Goal: Task Accomplishment & Management: Complete application form

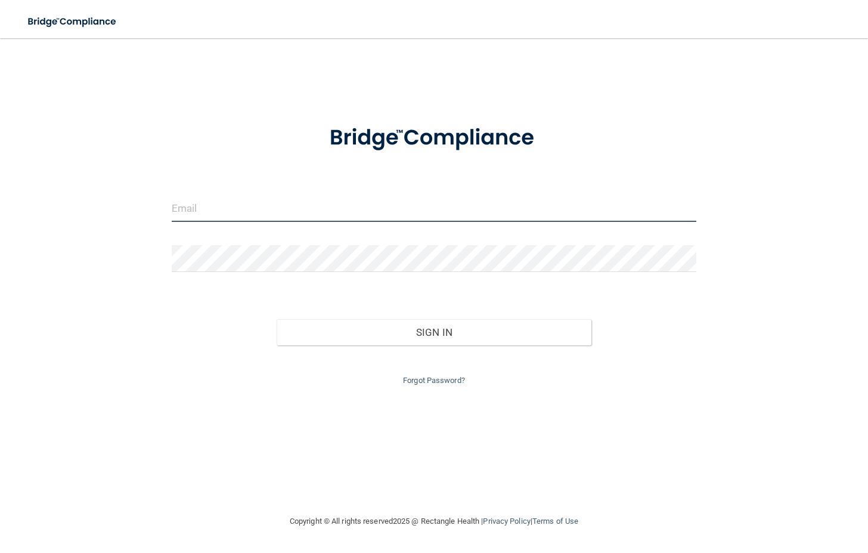
click at [287, 201] on input "email" at bounding box center [434, 208] width 525 height 27
type input "[EMAIL_ADDRESS][DOMAIN_NAME]"
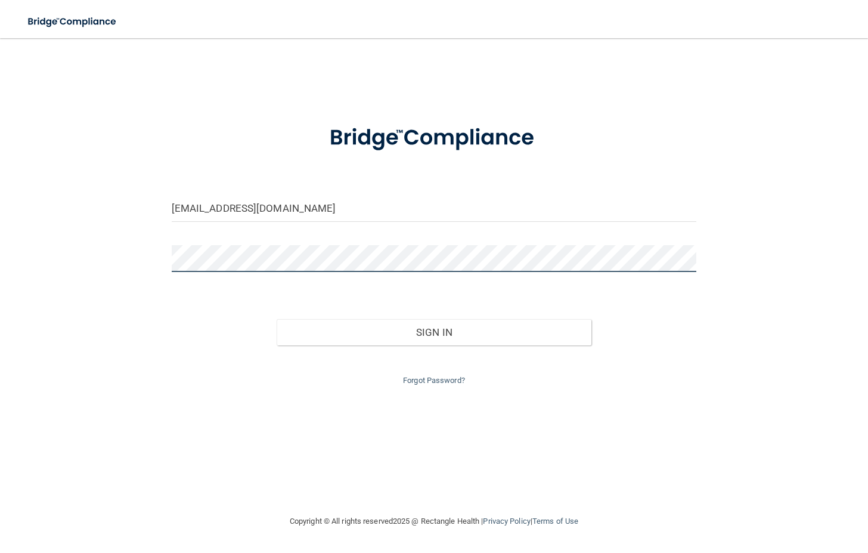
click at [277, 319] on button "Sign In" at bounding box center [434, 332] width 315 height 26
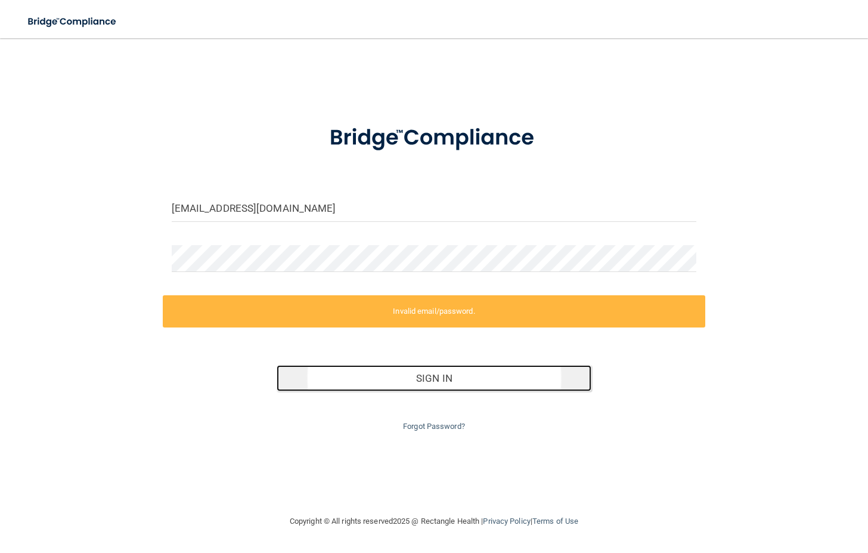
click at [470, 373] on button "Sign In" at bounding box center [434, 378] width 315 height 26
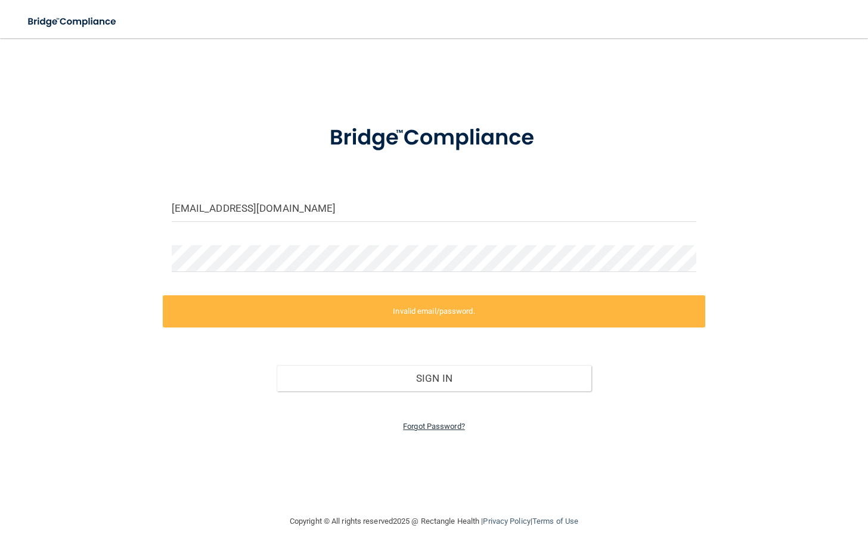
click at [447, 430] on link "Forgot Password?" at bounding box center [434, 425] width 62 height 9
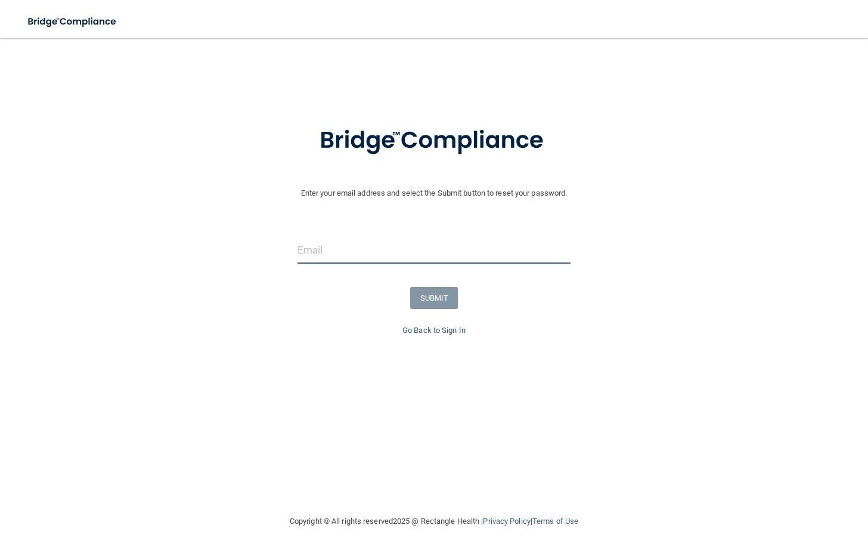
click at [359, 252] on input "email" at bounding box center [434, 250] width 274 height 27
type input "[EMAIL_ADDRESS][DOMAIN_NAME]"
click at [438, 306] on button "SUBMIT" at bounding box center [434, 298] width 48 height 22
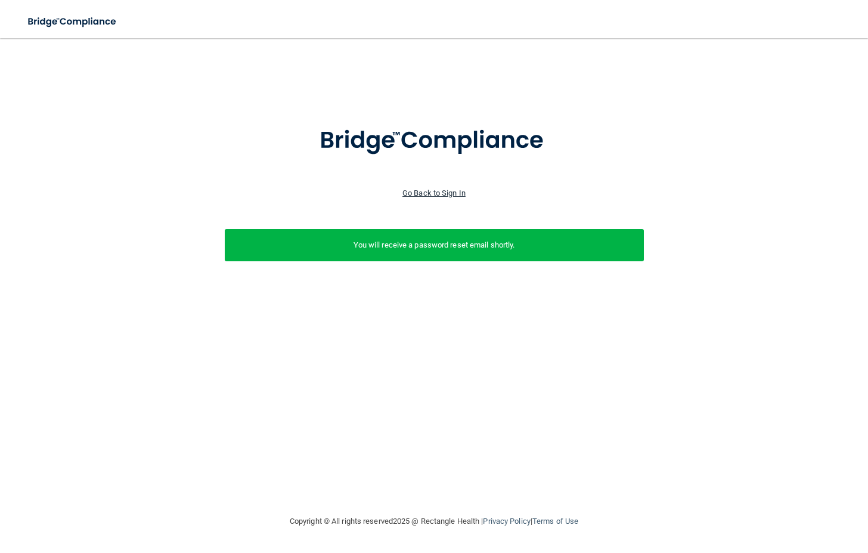
click at [421, 194] on link "Go Back to Sign In" at bounding box center [433, 192] width 63 height 9
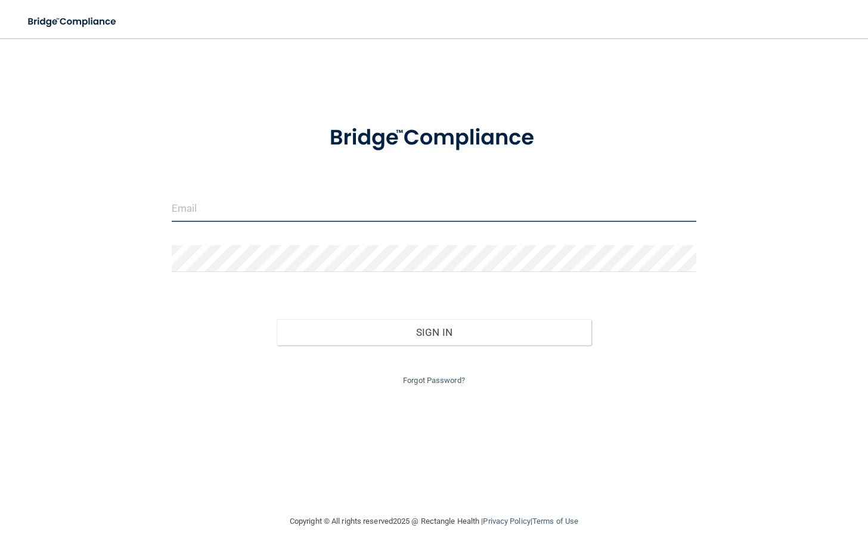
click at [409, 218] on input "email" at bounding box center [434, 208] width 525 height 27
type input "[EMAIL_ADDRESS][DOMAIN_NAME]"
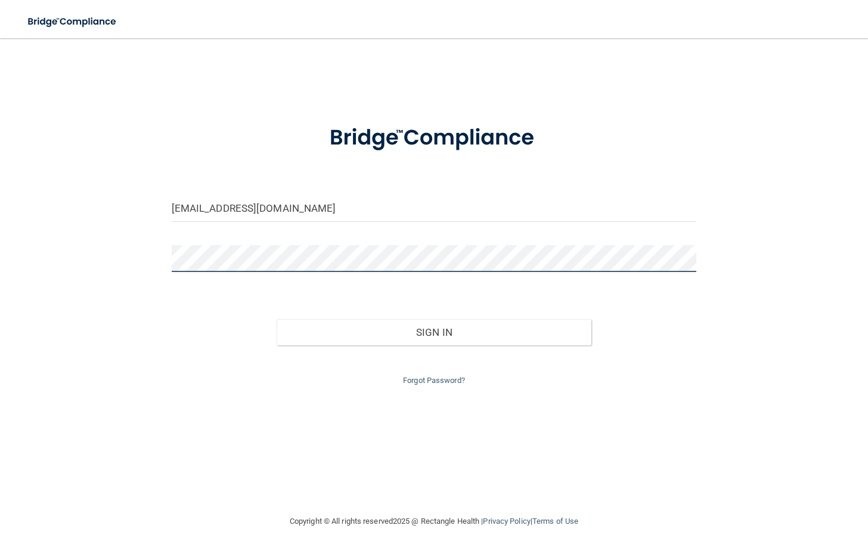
click at [277, 319] on button "Sign In" at bounding box center [434, 332] width 315 height 26
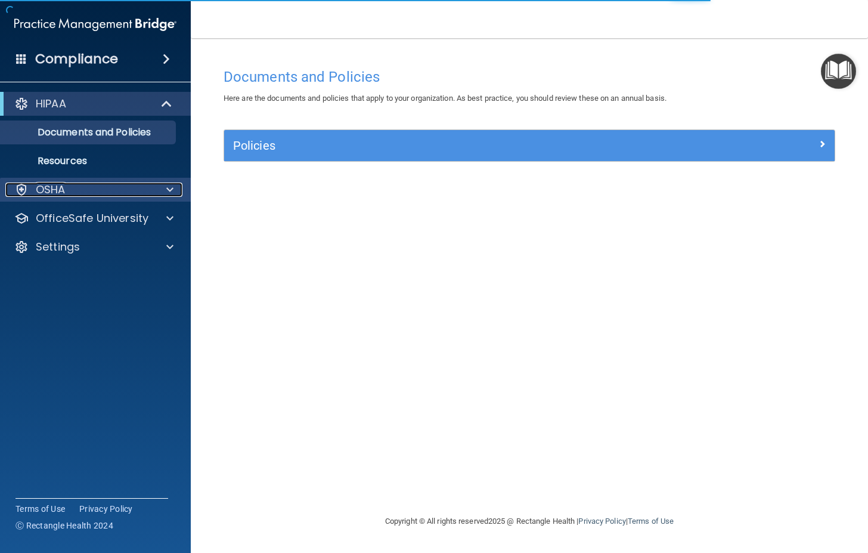
click at [159, 190] on div at bounding box center [168, 189] width 30 height 14
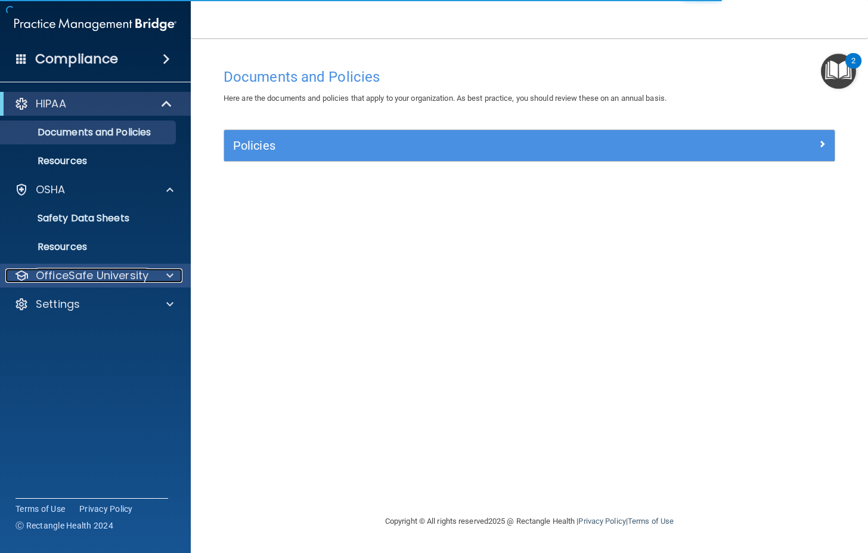
click at [170, 277] on span at bounding box center [169, 275] width 7 height 14
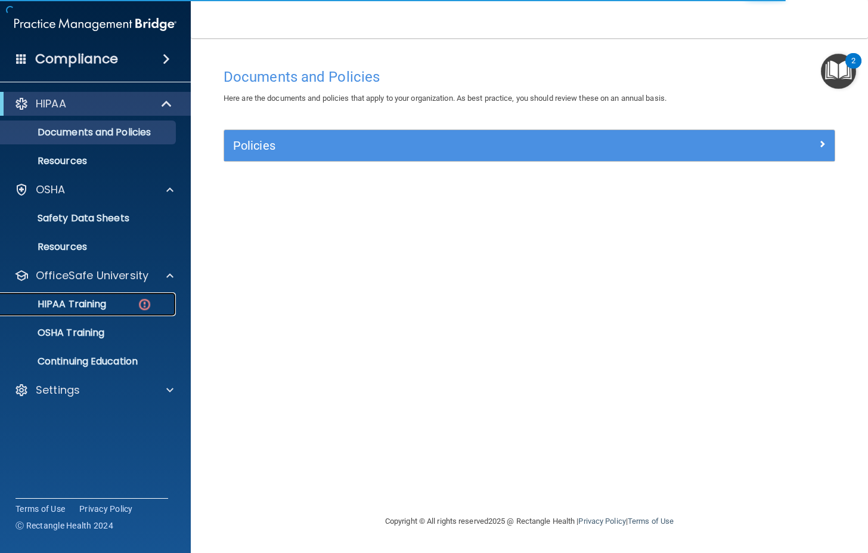
click at [119, 311] on link "HIPAA Training" at bounding box center [82, 304] width 188 height 24
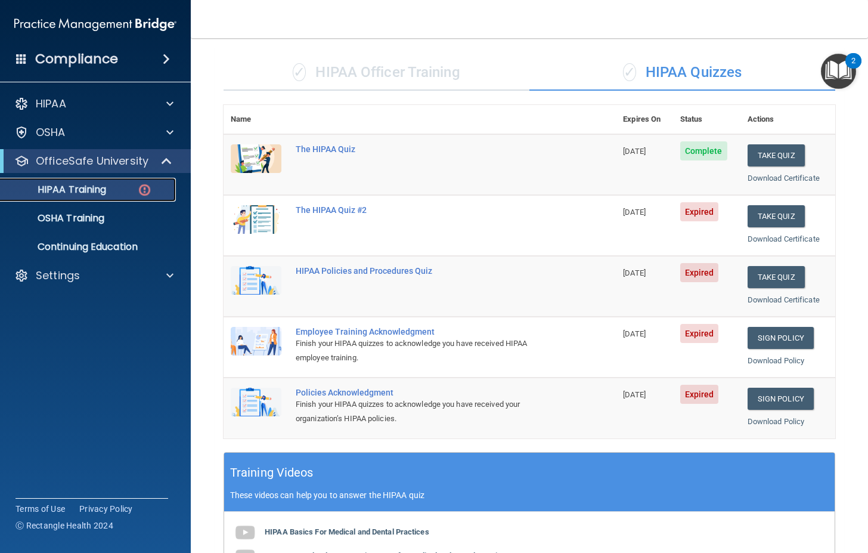
scroll to position [60, 0]
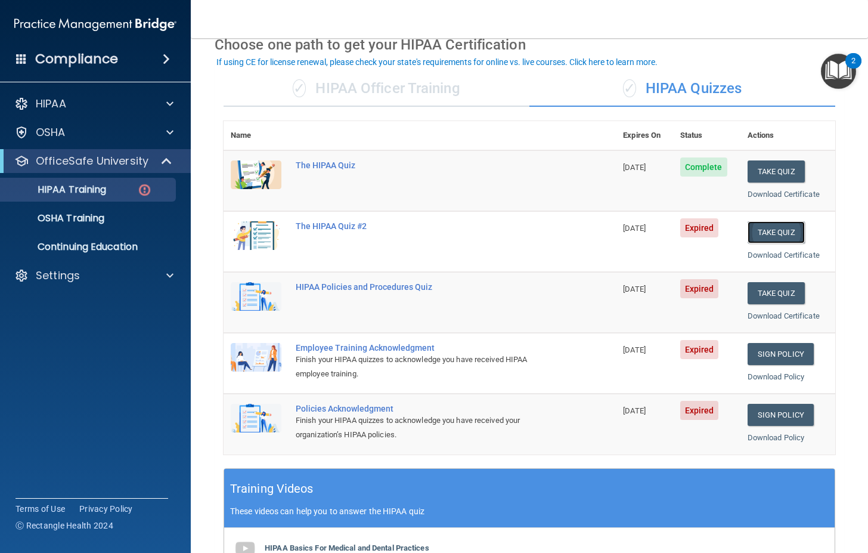
click at [768, 231] on button "Take Quiz" at bounding box center [775, 232] width 57 height 22
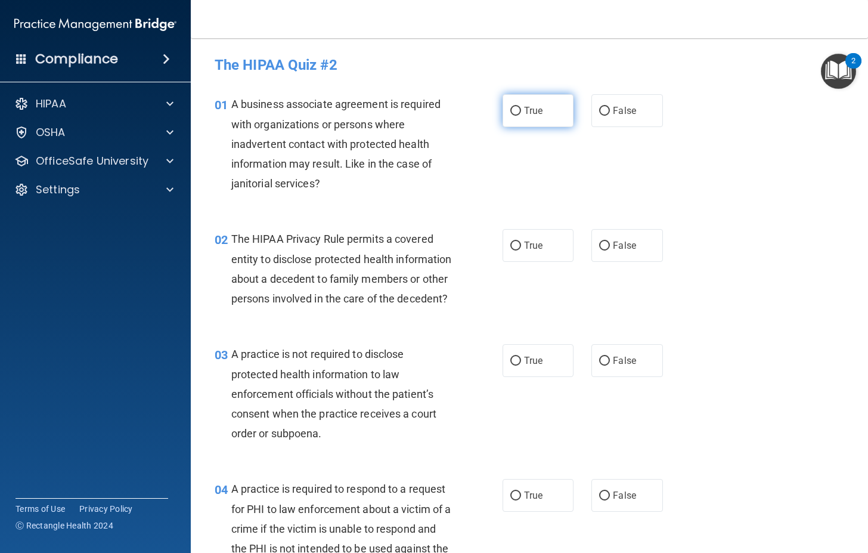
click at [511, 114] on input "True" at bounding box center [515, 111] width 11 height 9
radio input "true"
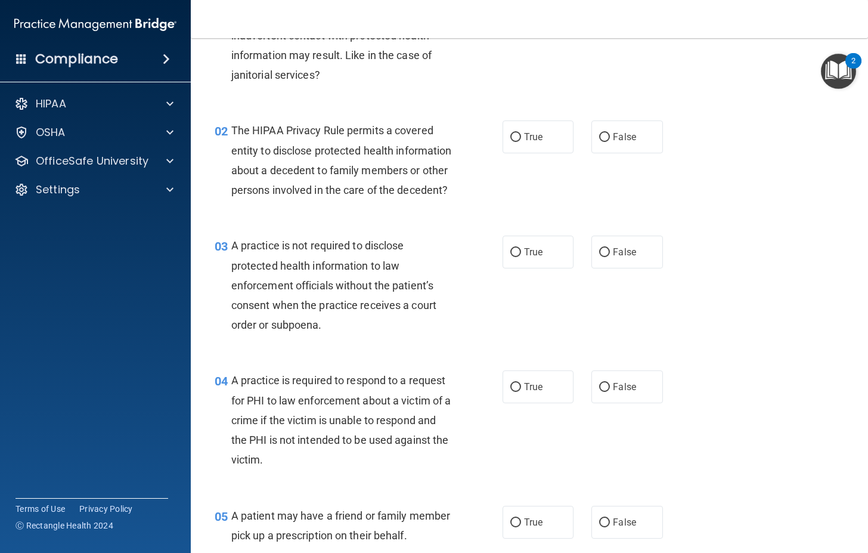
scroll to position [119, 0]
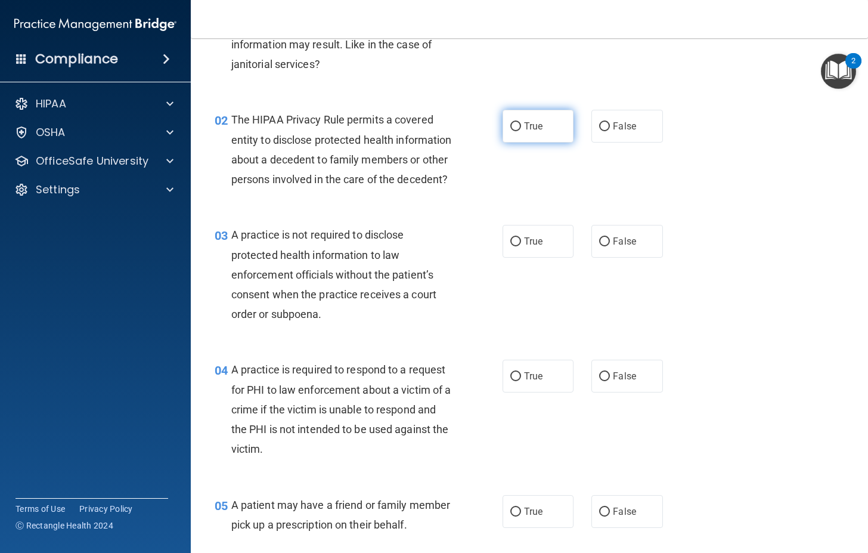
click at [536, 114] on label "True" at bounding box center [537, 126] width 71 height 33
click at [521, 122] on input "True" at bounding box center [515, 126] width 11 height 9
radio input "true"
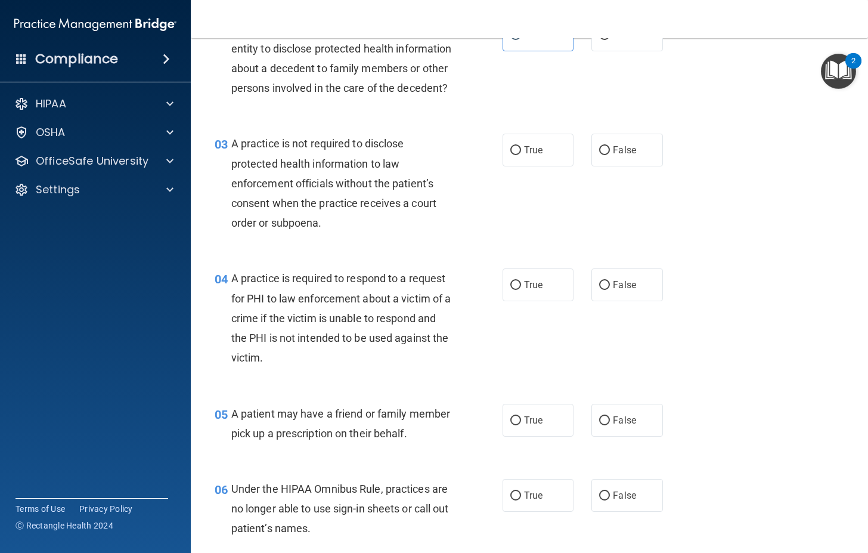
scroll to position [238, 0]
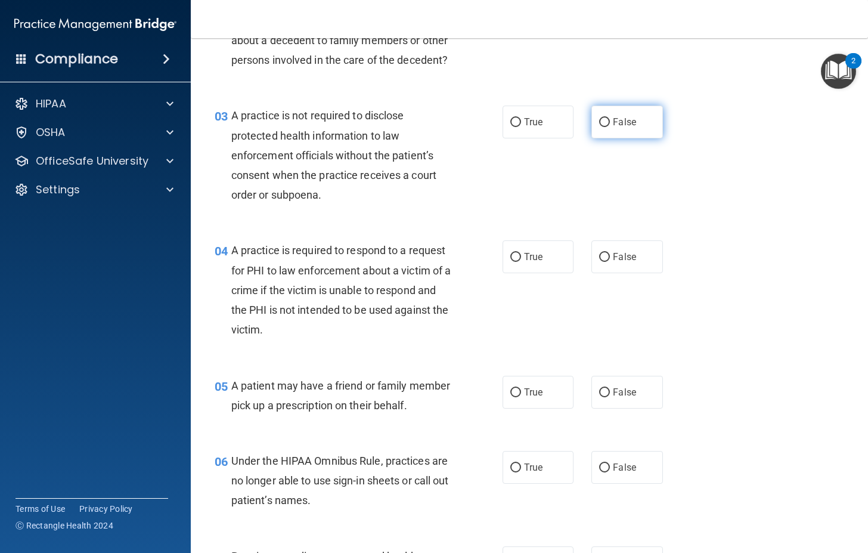
click at [624, 128] on span "False" at bounding box center [624, 121] width 23 height 11
click at [610, 127] on input "False" at bounding box center [604, 122] width 11 height 9
radio input "true"
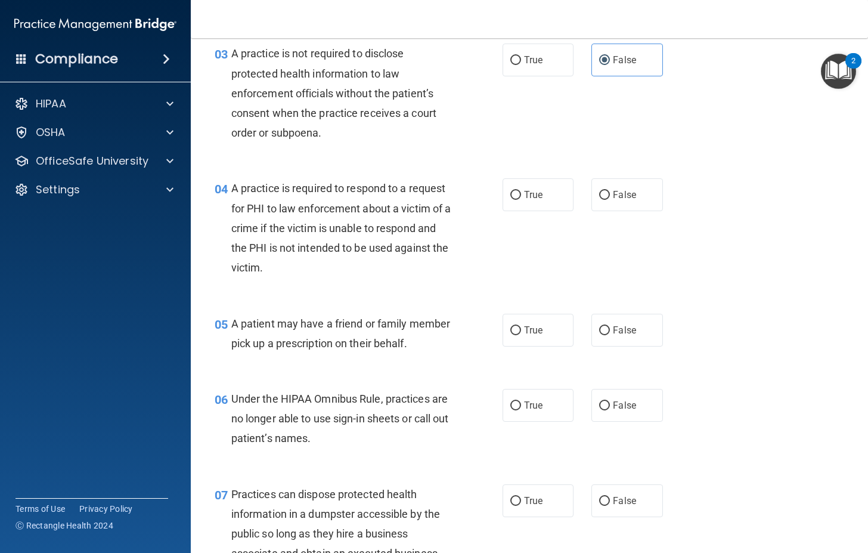
scroll to position [358, 0]
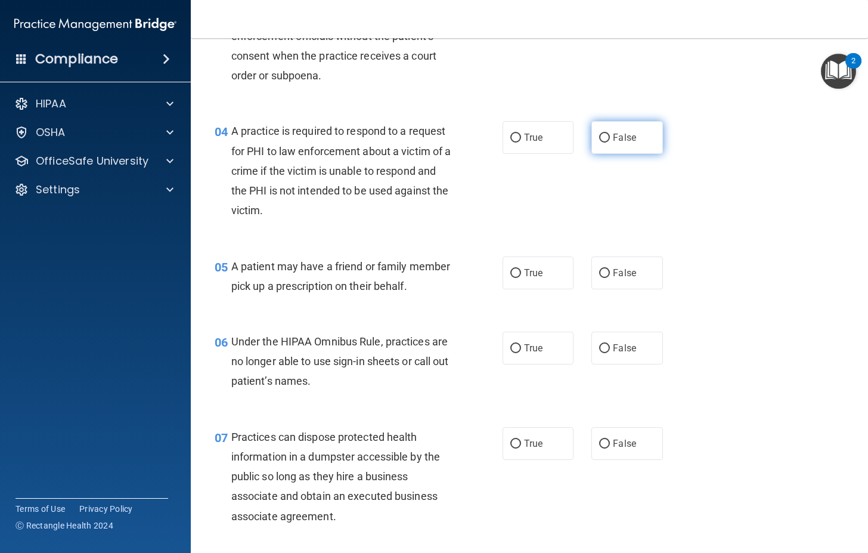
click at [633, 152] on label "False" at bounding box center [626, 137] width 71 height 33
click at [610, 142] on input "False" at bounding box center [604, 138] width 11 height 9
radio input "true"
click at [618, 278] on span "False" at bounding box center [624, 272] width 23 height 11
click at [610, 278] on input "False" at bounding box center [604, 273] width 11 height 9
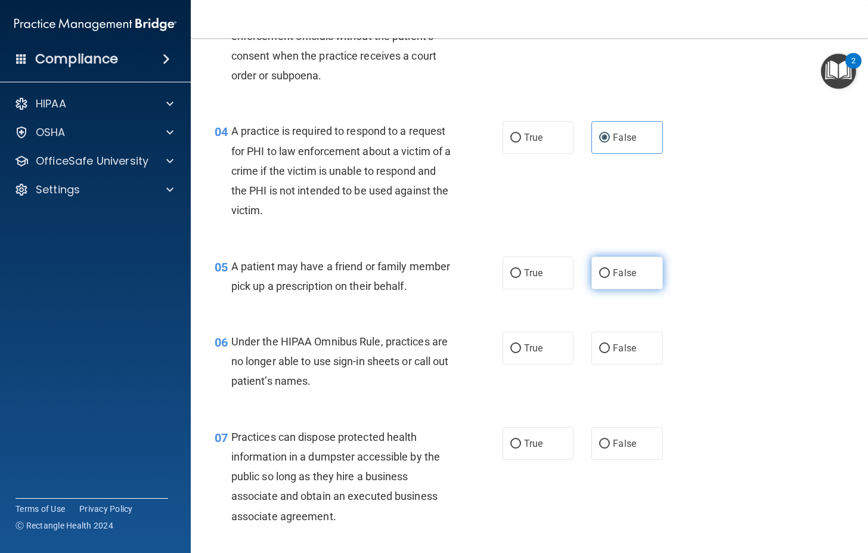
radio input "true"
click at [513, 278] on input "True" at bounding box center [515, 273] width 11 height 9
radio input "true"
radio input "false"
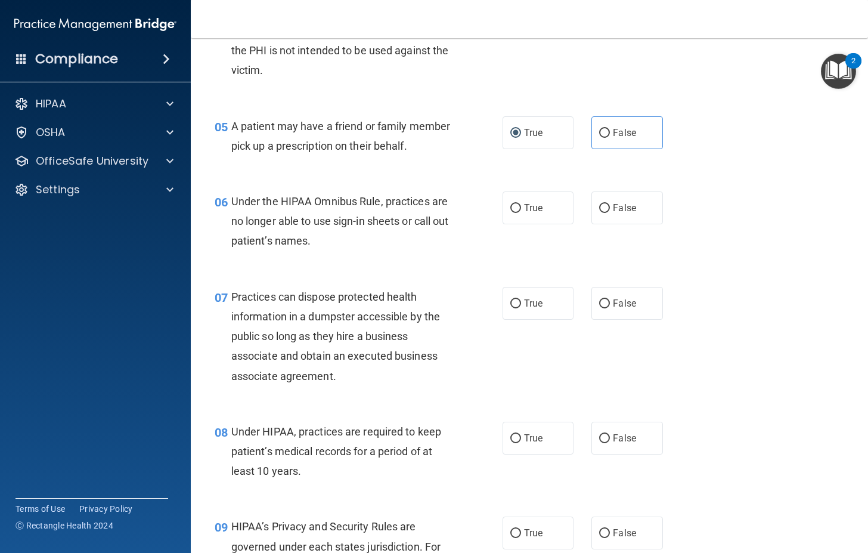
scroll to position [536, 0]
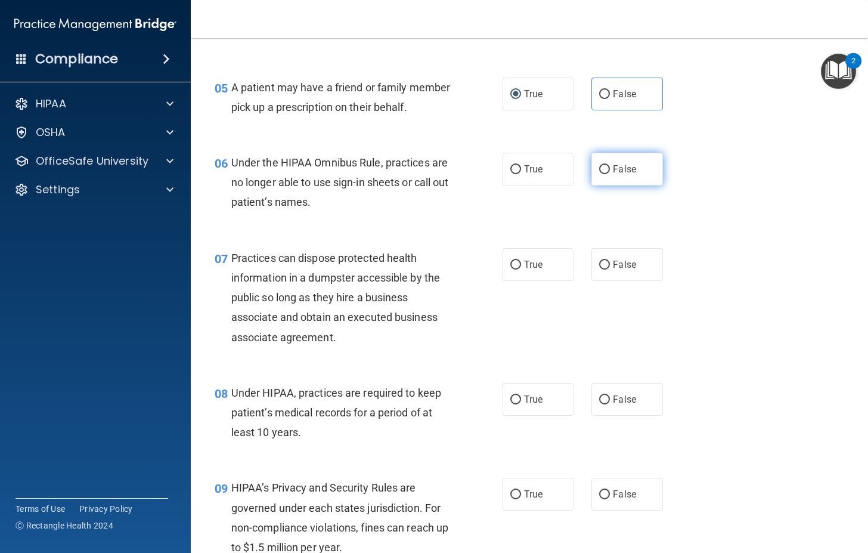
click at [599, 174] on input "False" at bounding box center [604, 169] width 11 height 9
radio input "true"
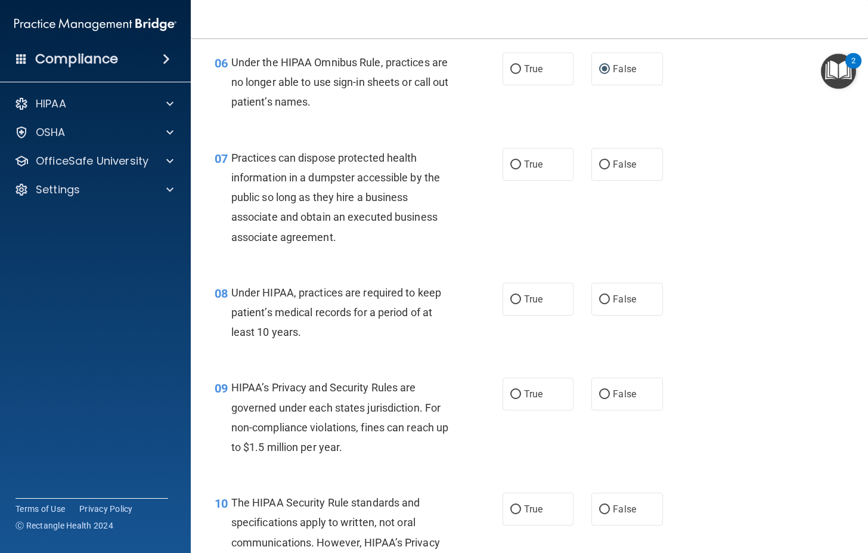
scroll to position [656, 0]
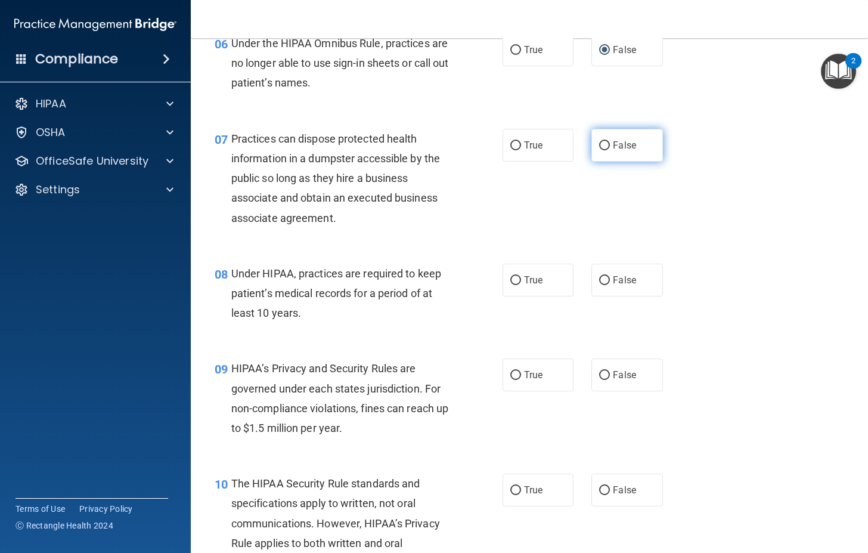
drag, startPoint x: 614, startPoint y: 203, endPoint x: 612, endPoint y: 192, distance: 11.6
click at [614, 203] on div "07 Practices can dispose protected health information in a dumpster accessible …" at bounding box center [529, 181] width 647 height 135
click at [612, 162] on label "False" at bounding box center [626, 145] width 71 height 33
click at [610, 150] on input "False" at bounding box center [604, 145] width 11 height 9
radio input "true"
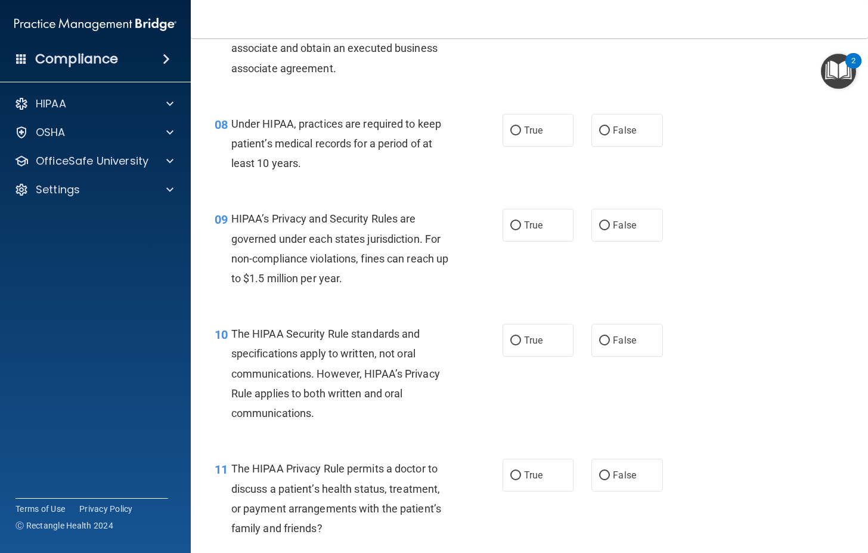
scroll to position [834, 0]
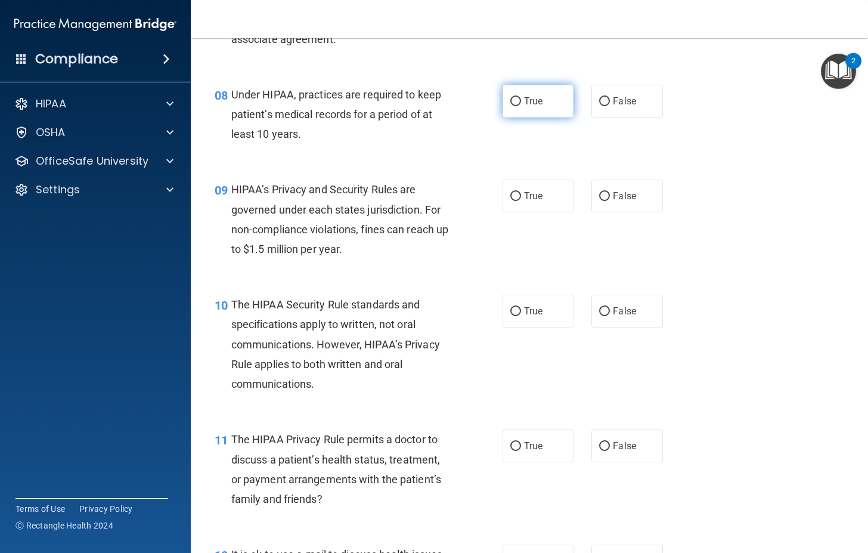
click at [537, 117] on label "True" at bounding box center [537, 101] width 71 height 33
click at [521, 106] on input "True" at bounding box center [515, 101] width 11 height 9
radio input "true"
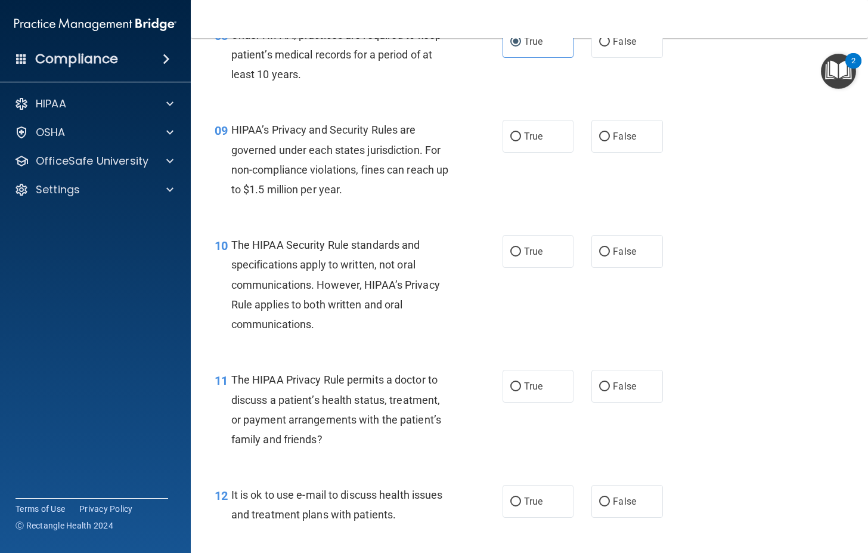
scroll to position [954, 0]
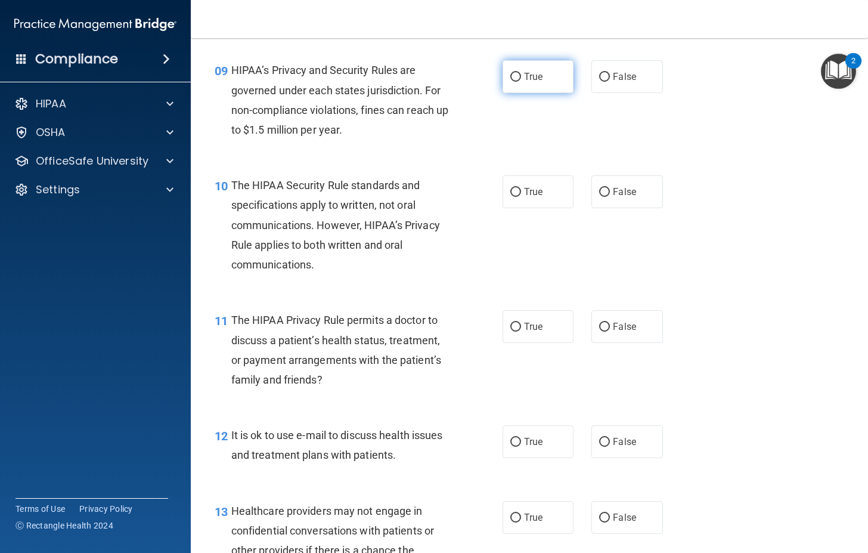
click at [531, 93] on label "True" at bounding box center [537, 76] width 71 height 33
click at [521, 82] on input "True" at bounding box center [515, 77] width 11 height 9
radio input "true"
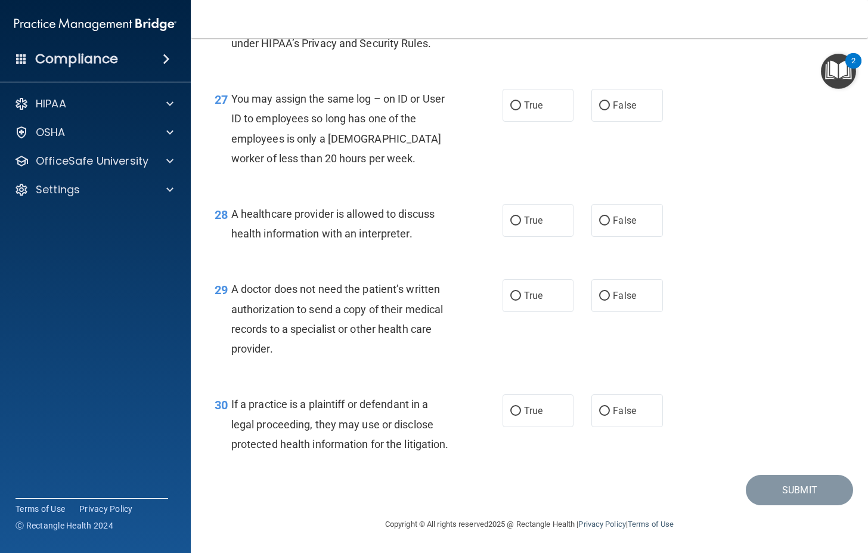
scroll to position [2895, 0]
click at [615, 399] on label "False" at bounding box center [626, 410] width 71 height 33
click at [610, 407] on input "False" at bounding box center [604, 411] width 11 height 9
radio input "true"
click at [519, 394] on label "True" at bounding box center [537, 410] width 71 height 33
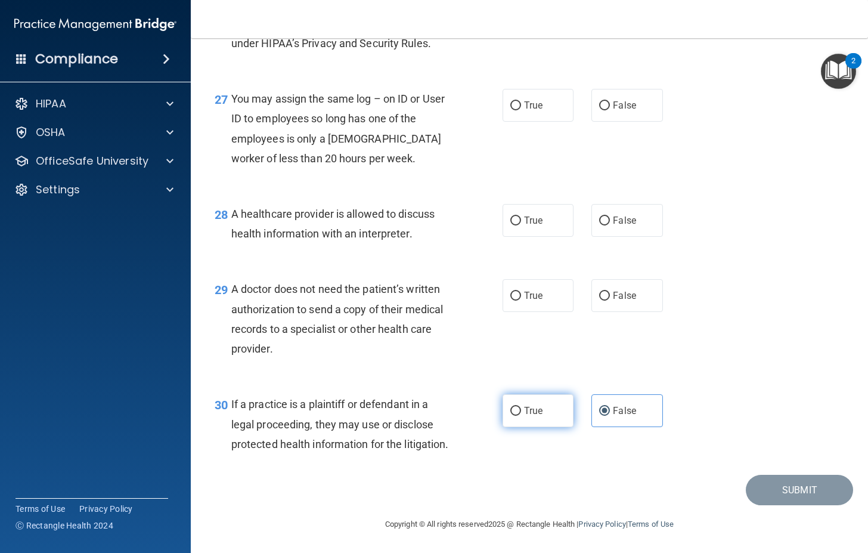
click at [519, 407] on input "True" at bounding box center [515, 411] width 11 height 9
radio input "true"
radio input "false"
click at [622, 301] on span "False" at bounding box center [624, 295] width 23 height 11
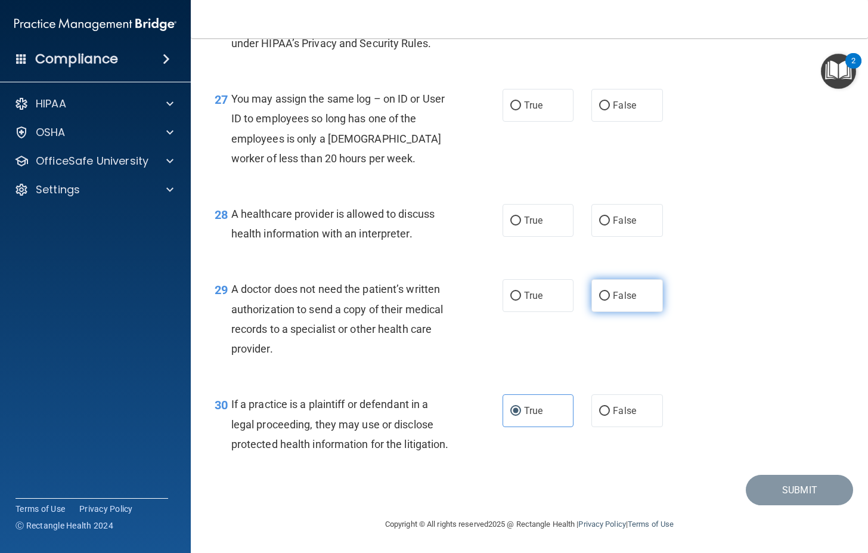
click at [610, 300] on input "False" at bounding box center [604, 295] width 11 height 9
radio input "true"
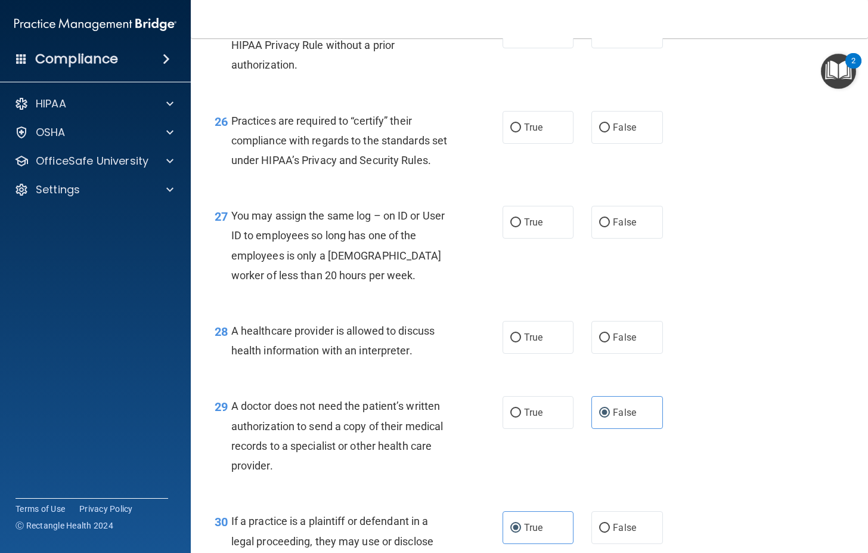
scroll to position [2657, 0]
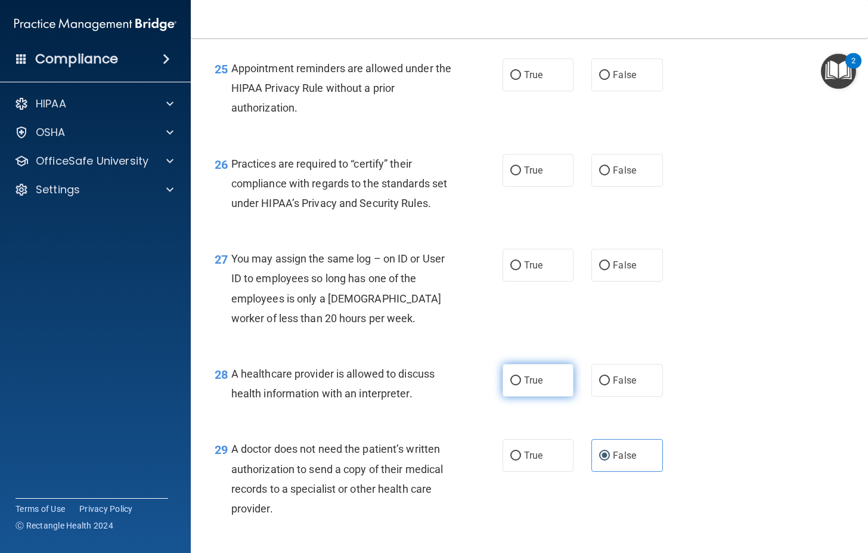
click at [521, 396] on label "True" at bounding box center [537, 380] width 71 height 33
click at [521, 385] on input "True" at bounding box center [515, 380] width 11 height 9
radio input "true"
click at [613, 271] on span "False" at bounding box center [624, 264] width 23 height 11
click at [610, 270] on input "False" at bounding box center [604, 265] width 11 height 9
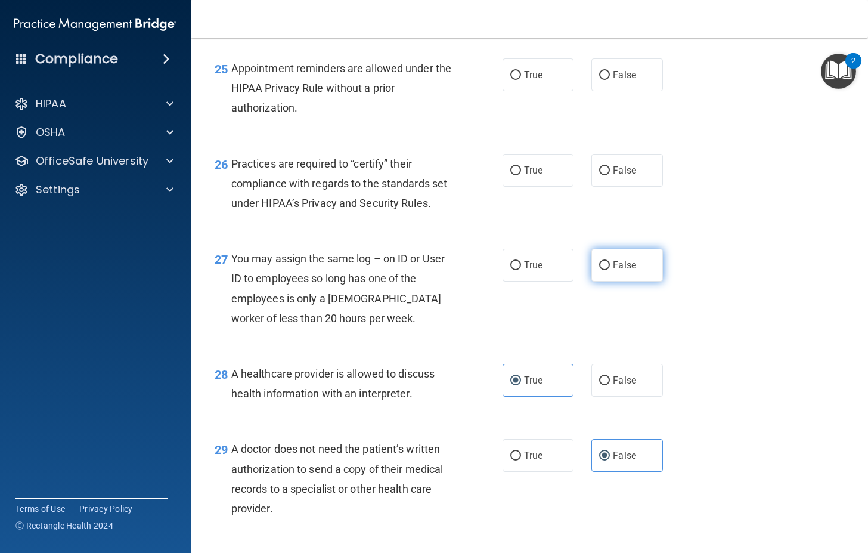
radio input "true"
click at [526, 176] on span "True" at bounding box center [533, 170] width 18 height 11
click at [521, 175] on input "True" at bounding box center [515, 170] width 11 height 9
radio input "true"
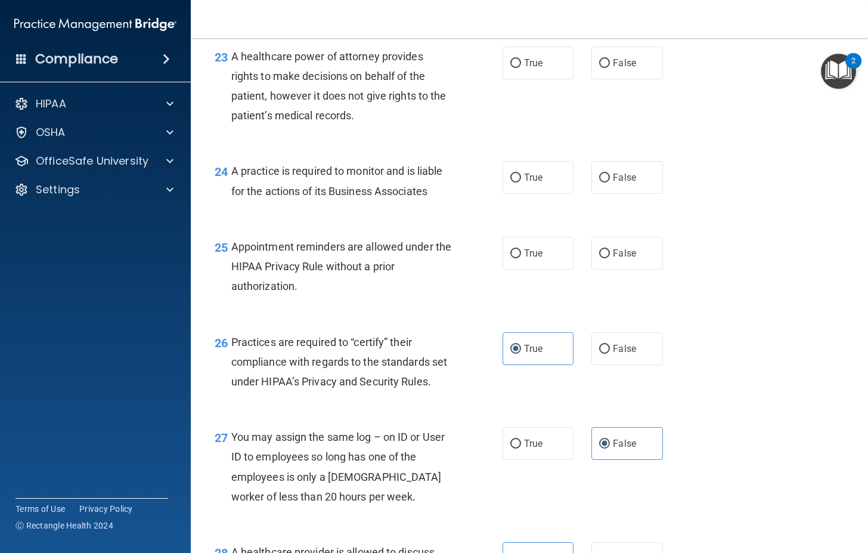
scroll to position [2478, 0]
click at [625, 259] on span "False" at bounding box center [624, 253] width 23 height 11
click at [610, 259] on input "False" at bounding box center [604, 254] width 11 height 9
radio input "true"
click at [551, 194] on label "True" at bounding box center [537, 178] width 71 height 33
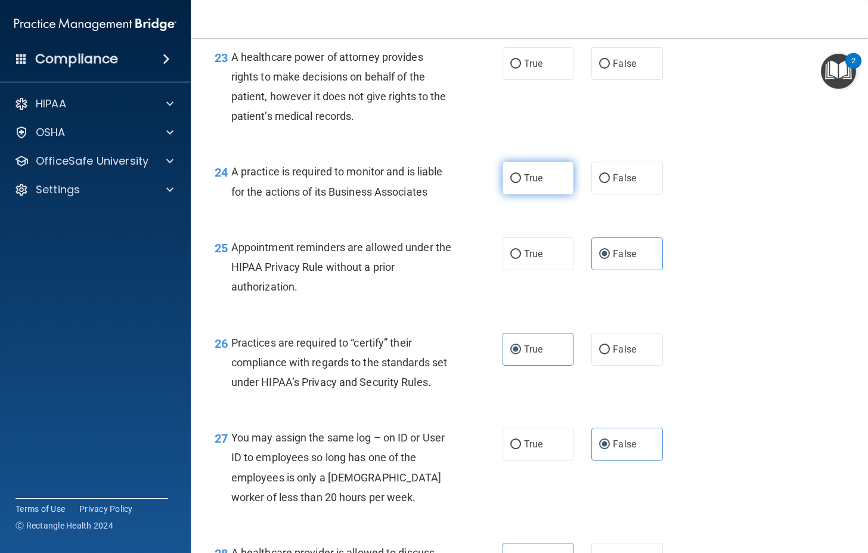
click at [521, 183] on input "True" at bounding box center [515, 178] width 11 height 9
radio input "true"
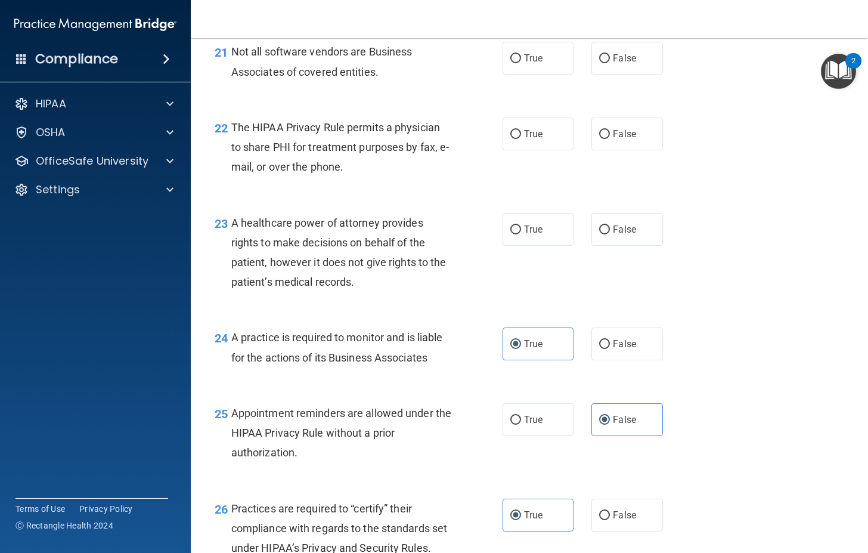
scroll to position [2299, 0]
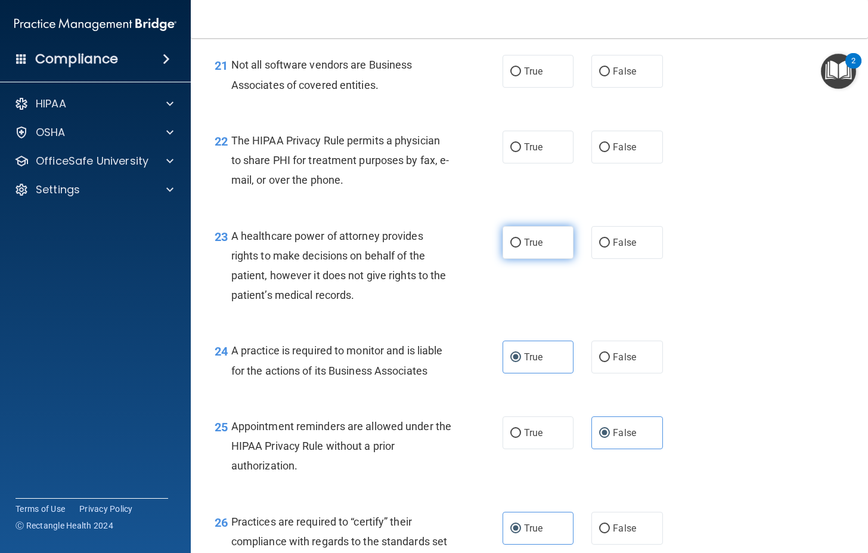
click at [524, 248] on span "True" at bounding box center [533, 242] width 18 height 11
click at [521, 247] on input "True" at bounding box center [515, 242] width 11 height 9
radio input "true"
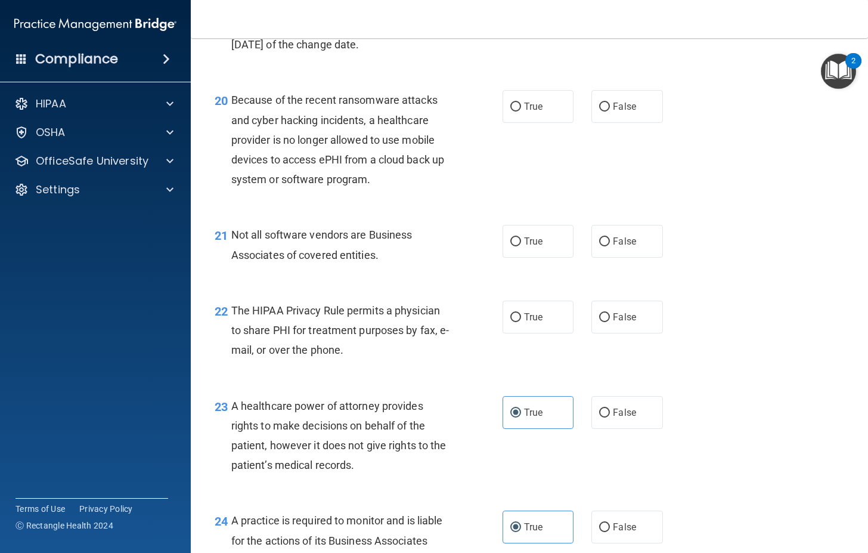
scroll to position [2120, 0]
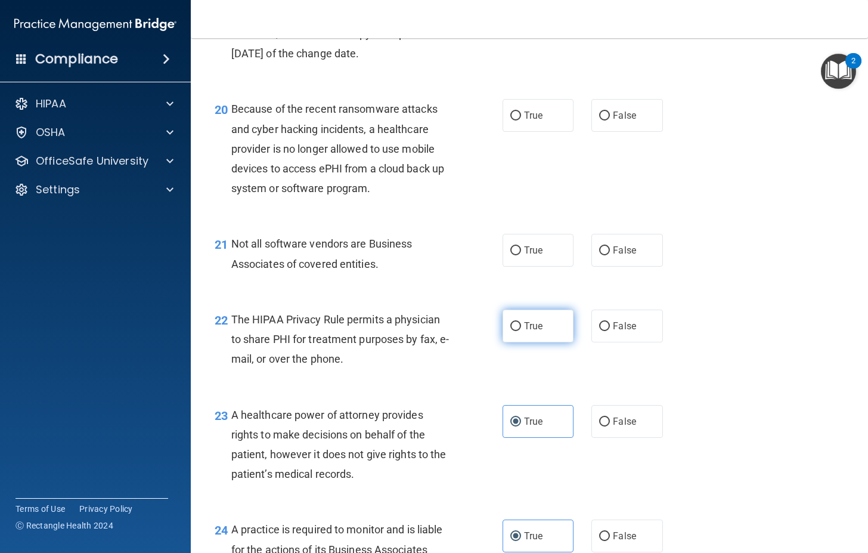
click at [538, 331] on span "True" at bounding box center [533, 325] width 18 height 11
click at [521, 331] on input "True" at bounding box center [515, 326] width 11 height 9
radio input "true"
click at [538, 256] on span "True" at bounding box center [533, 249] width 18 height 11
click at [521, 255] on input "True" at bounding box center [515, 250] width 11 height 9
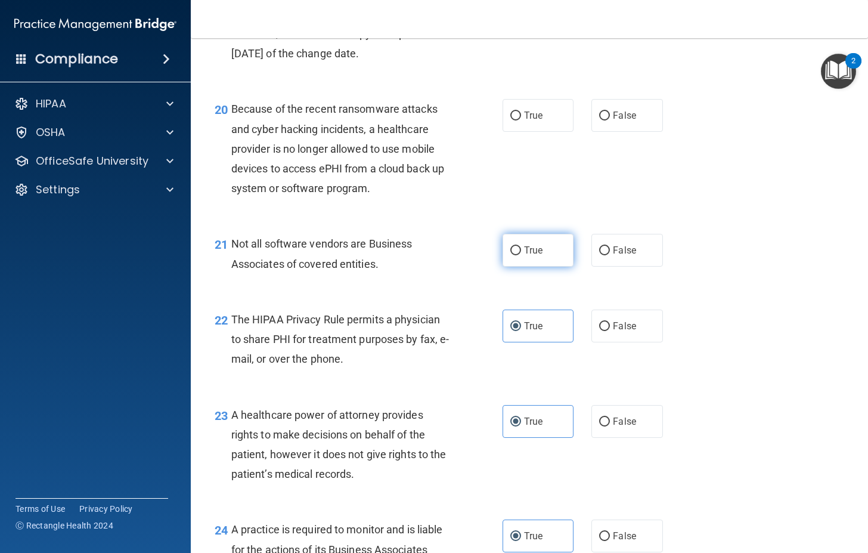
radio input "true"
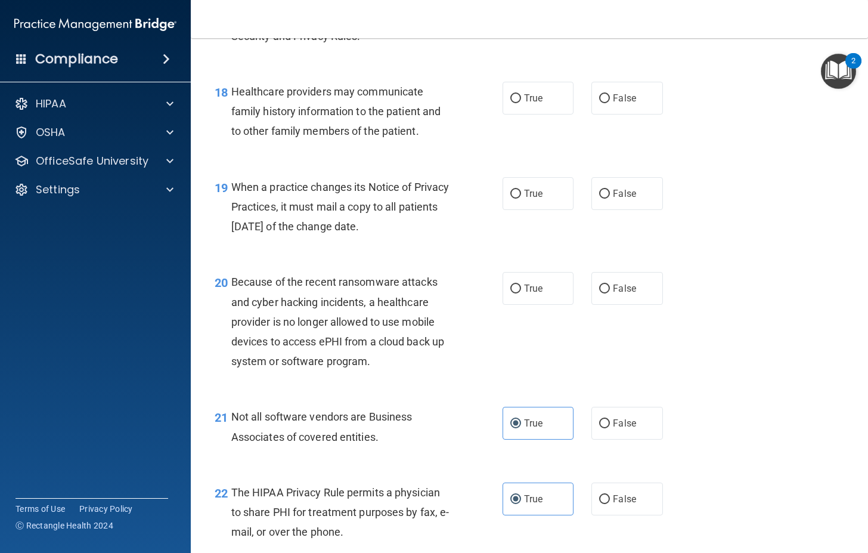
scroll to position [1941, 0]
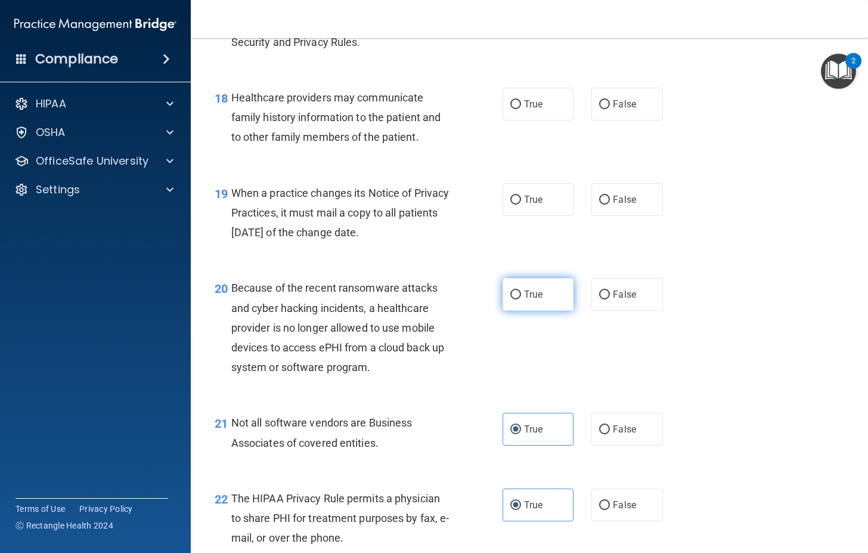
click at [545, 311] on label "True" at bounding box center [537, 294] width 71 height 33
click at [521, 299] on input "True" at bounding box center [515, 294] width 11 height 9
radio input "true"
click at [502, 216] on label "True" at bounding box center [537, 199] width 71 height 33
click at [510, 204] on input "True" at bounding box center [515, 200] width 11 height 9
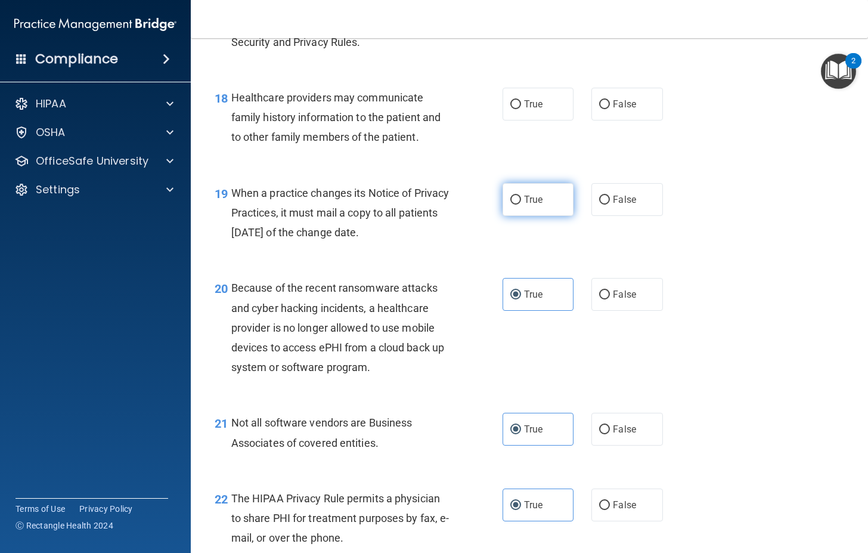
radio input "true"
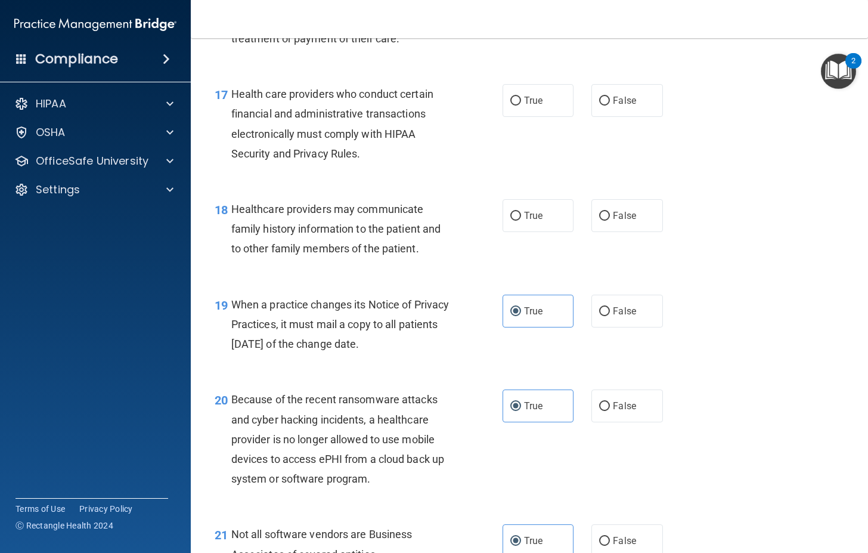
scroll to position [1763, 0]
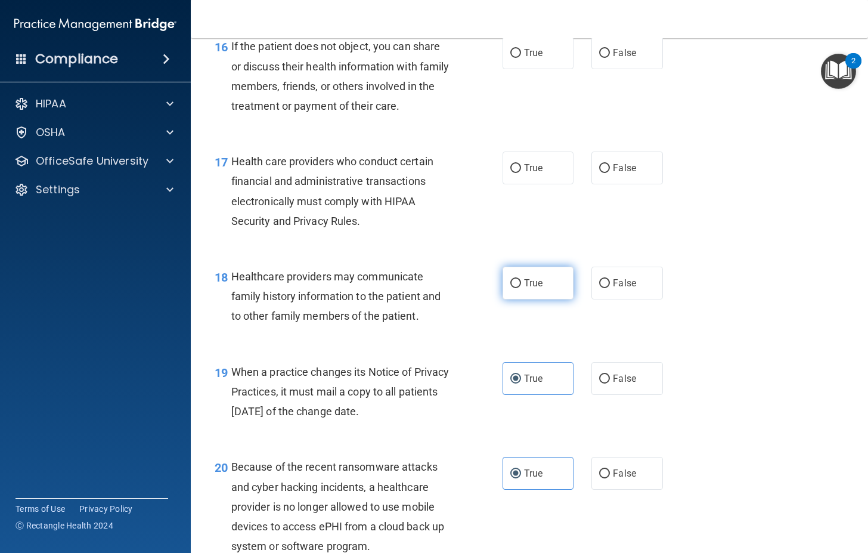
click at [542, 299] on label "True" at bounding box center [537, 282] width 71 height 33
click at [521, 288] on input "True" at bounding box center [515, 283] width 11 height 9
radio input "true"
click at [626, 288] on span "False" at bounding box center [624, 282] width 23 height 11
click at [610, 288] on input "False" at bounding box center [604, 283] width 11 height 9
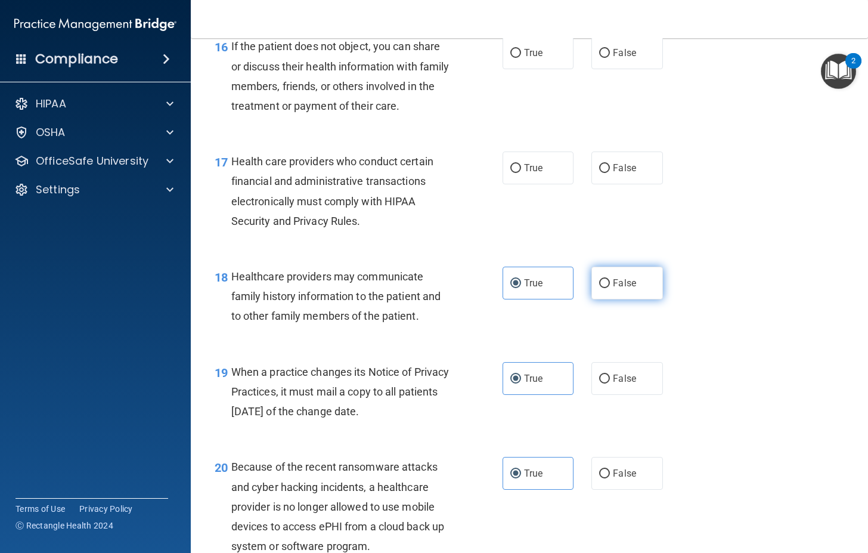
radio input "true"
radio input "false"
drag, startPoint x: 479, startPoint y: 209, endPoint x: 510, endPoint y: 210, distance: 31.0
click at [482, 209] on div "17 Health care providers who conduct certain financial and administrative trans…" at bounding box center [359, 193] width 324 height 85
click at [524, 173] on span "True" at bounding box center [533, 167] width 18 height 11
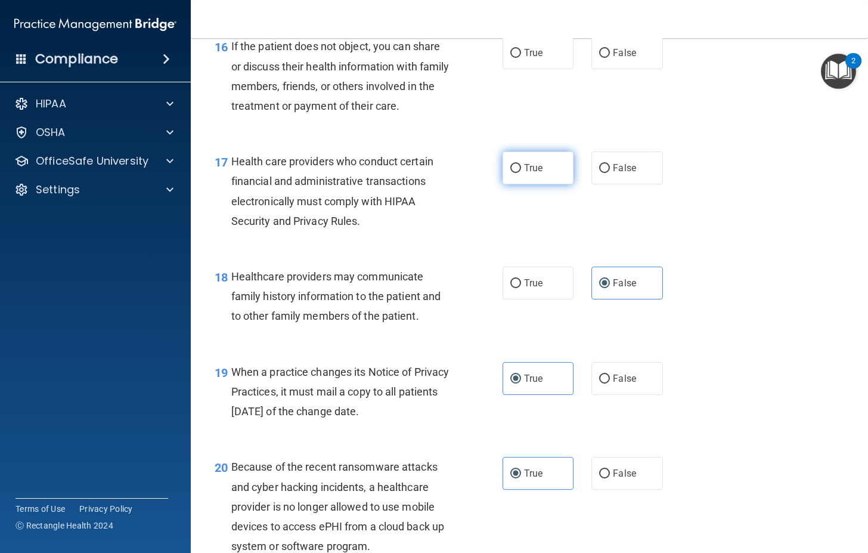
click at [520, 173] on input "True" at bounding box center [515, 168] width 11 height 9
radio input "true"
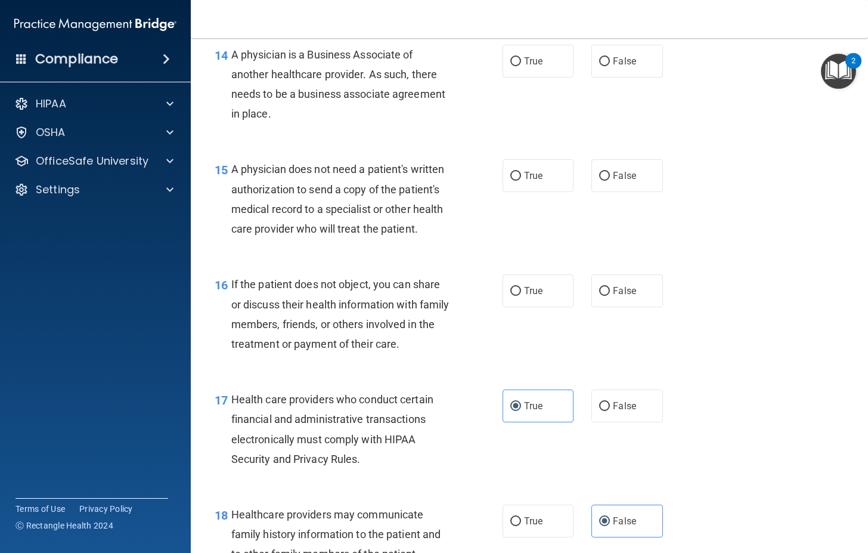
scroll to position [1524, 0]
click at [536, 297] on span "True" at bounding box center [533, 291] width 18 height 11
click at [521, 296] on input "True" at bounding box center [515, 291] width 11 height 9
radio input "true"
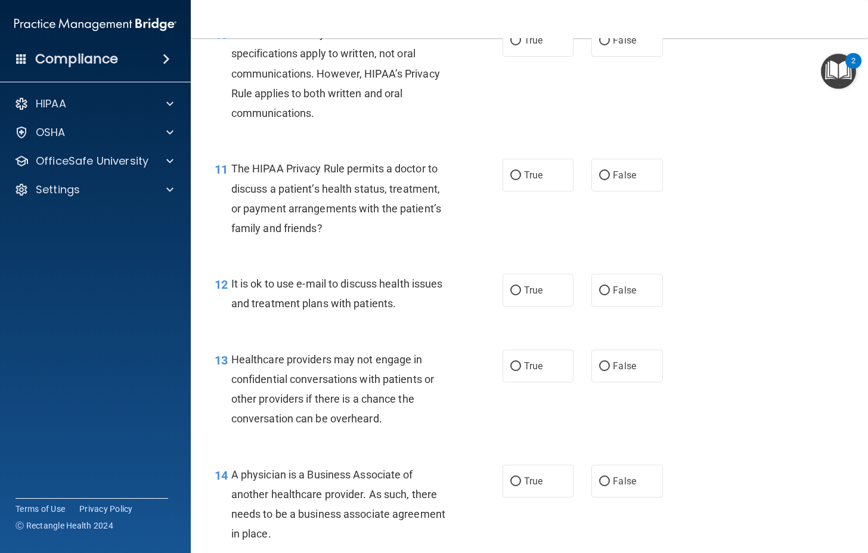
scroll to position [1107, 0]
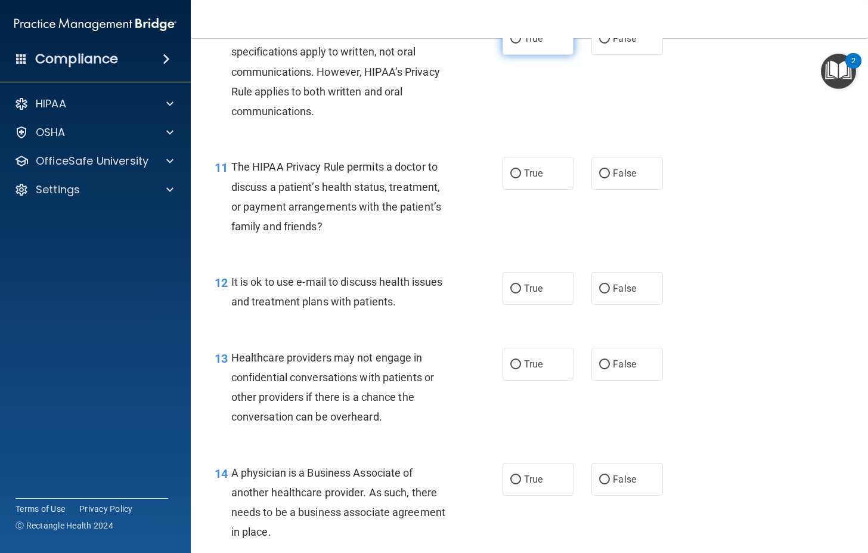
click at [524, 44] on span "True" at bounding box center [533, 38] width 18 height 11
click at [521, 44] on input "True" at bounding box center [515, 39] width 11 height 9
radio input "true"
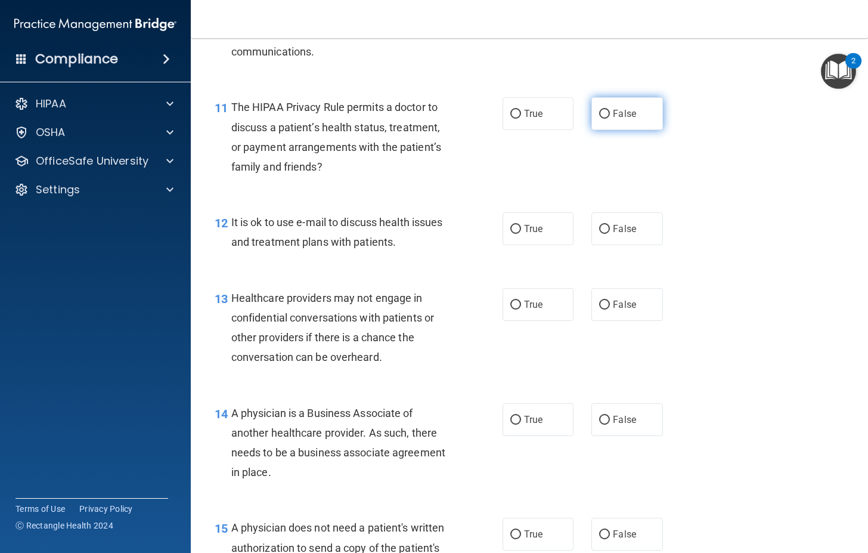
click at [635, 130] on label "False" at bounding box center [626, 113] width 71 height 33
click at [610, 119] on input "False" at bounding box center [604, 114] width 11 height 9
radio input "true"
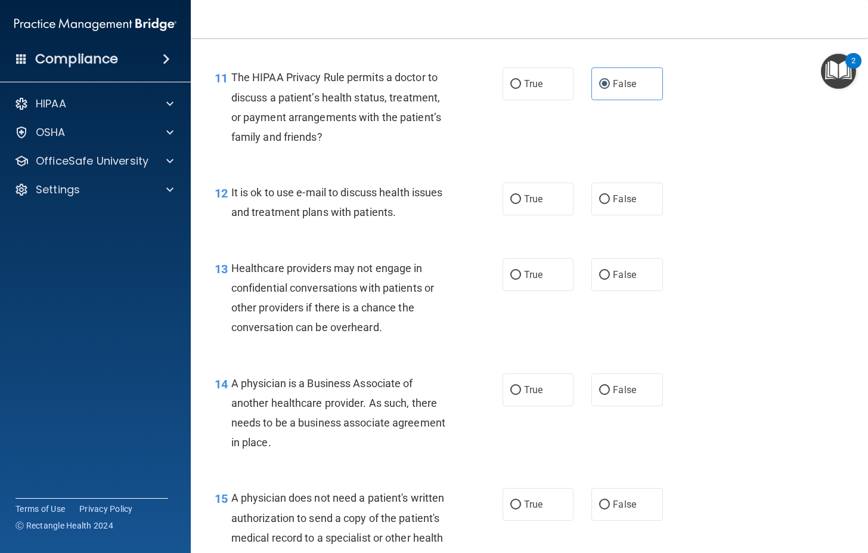
scroll to position [1226, 0]
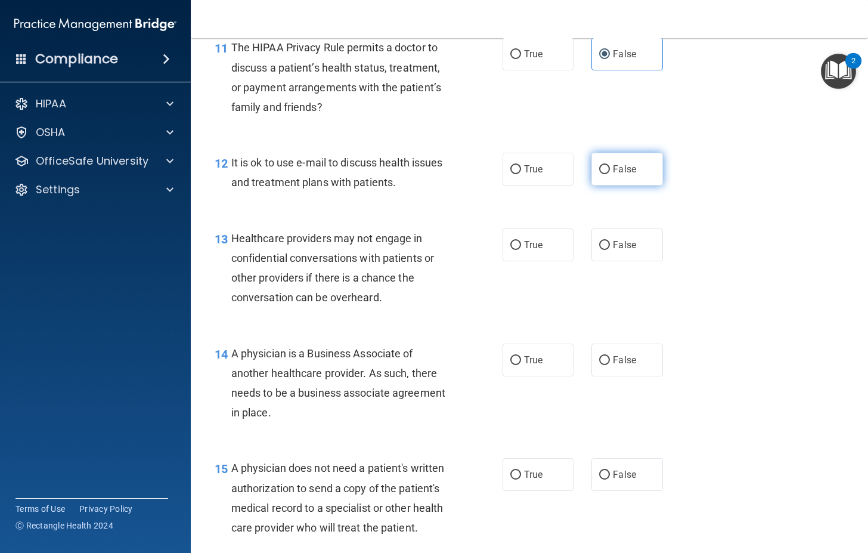
click at [641, 185] on label "False" at bounding box center [626, 169] width 71 height 33
click at [610, 174] on input "False" at bounding box center [604, 169] width 11 height 9
radio input "true"
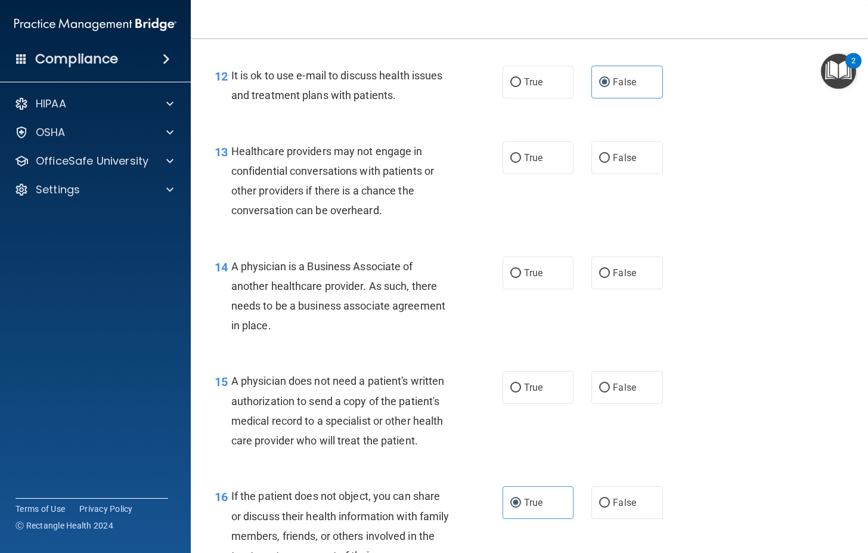
scroll to position [1345, 0]
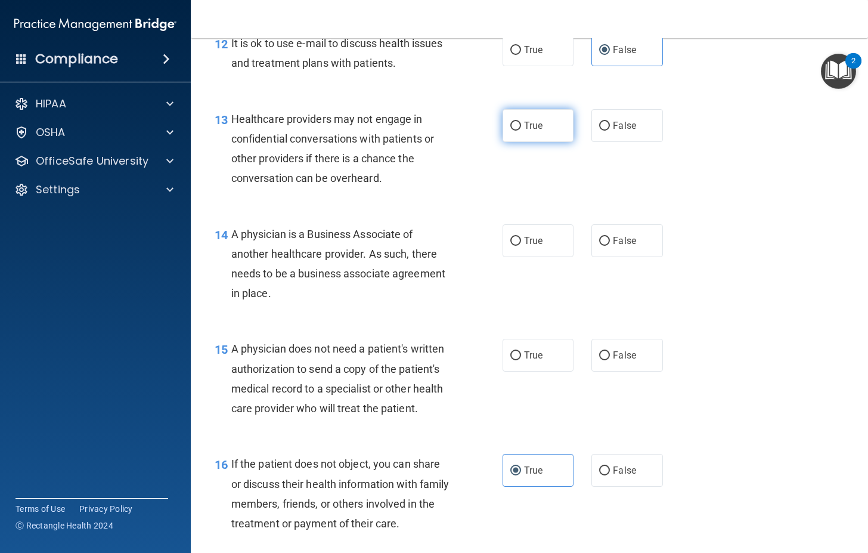
click at [517, 142] on label "True" at bounding box center [537, 125] width 71 height 33
click at [517, 131] on input "True" at bounding box center [515, 126] width 11 height 9
radio input "true"
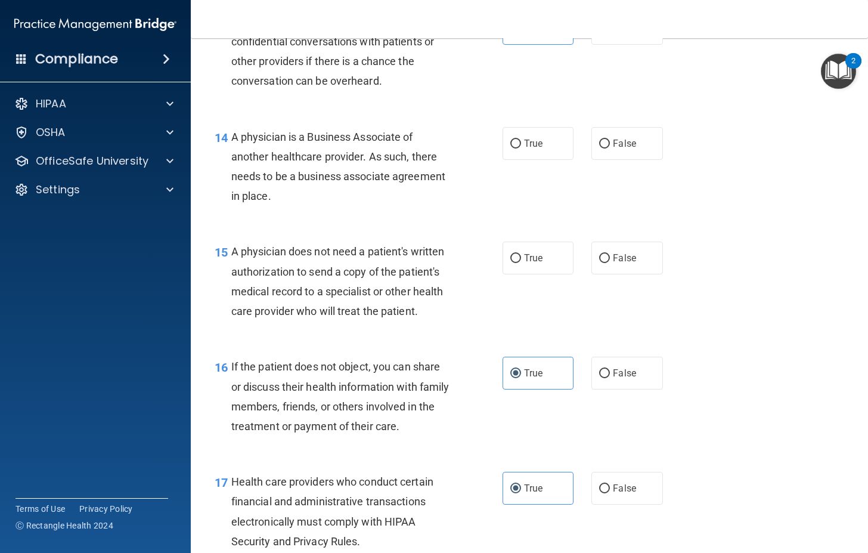
scroll to position [1524, 0]
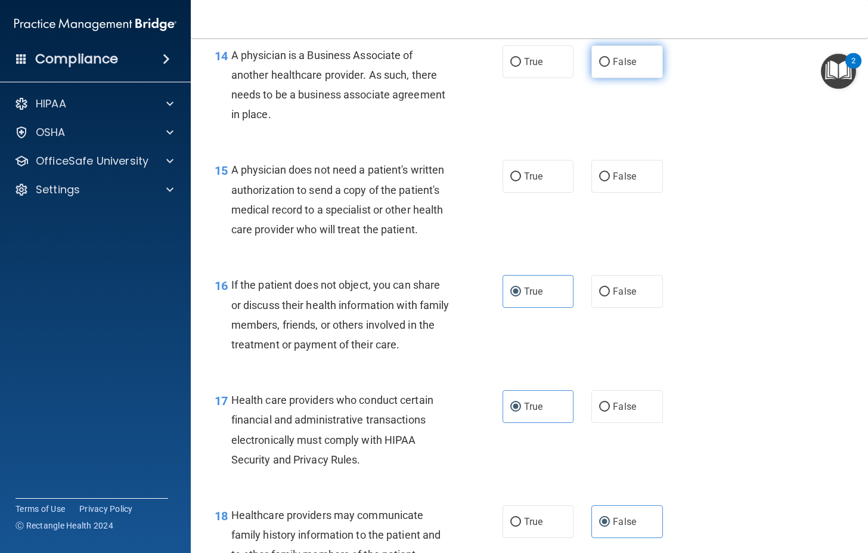
click at [613, 67] on span "False" at bounding box center [624, 61] width 23 height 11
click at [610, 67] on input "False" at bounding box center [604, 62] width 11 height 9
radio input "true"
click at [623, 182] on span "False" at bounding box center [624, 175] width 23 height 11
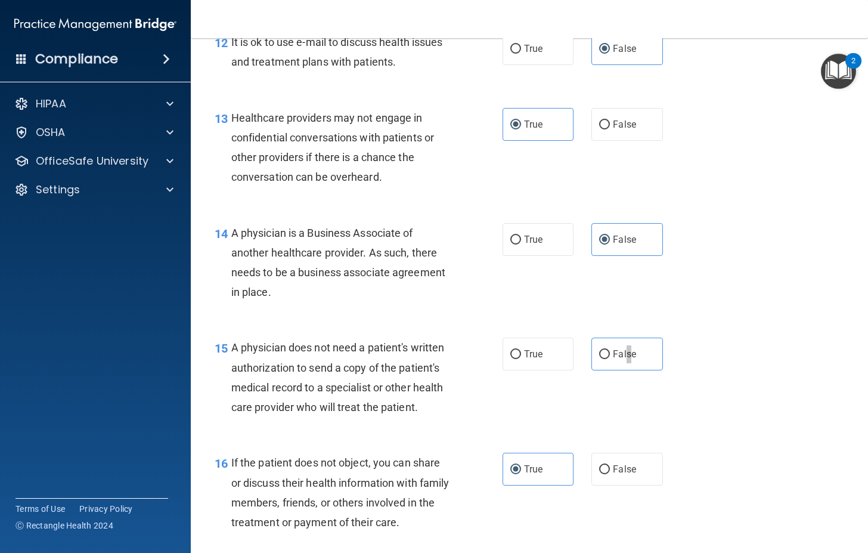
scroll to position [1345, 0]
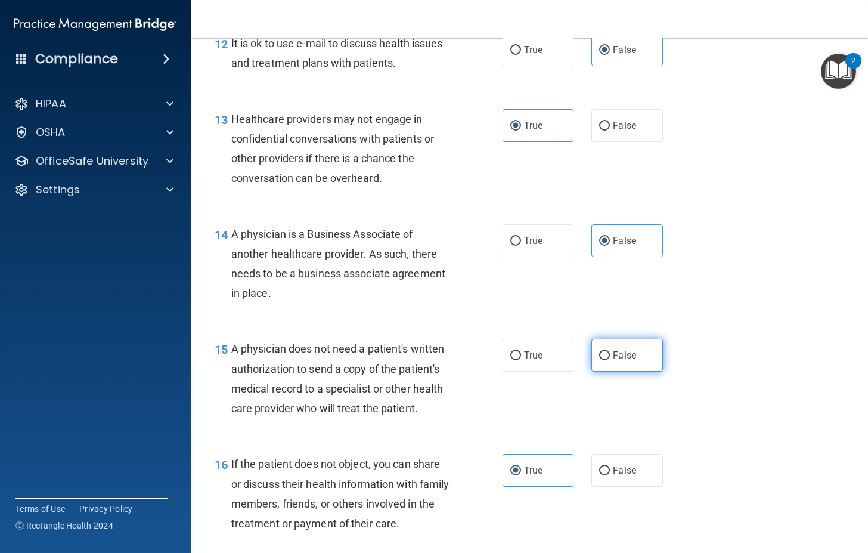
click at [629, 361] on span "False" at bounding box center [624, 354] width 23 height 11
click at [610, 360] on input "False" at bounding box center [604, 355] width 11 height 9
radio input "true"
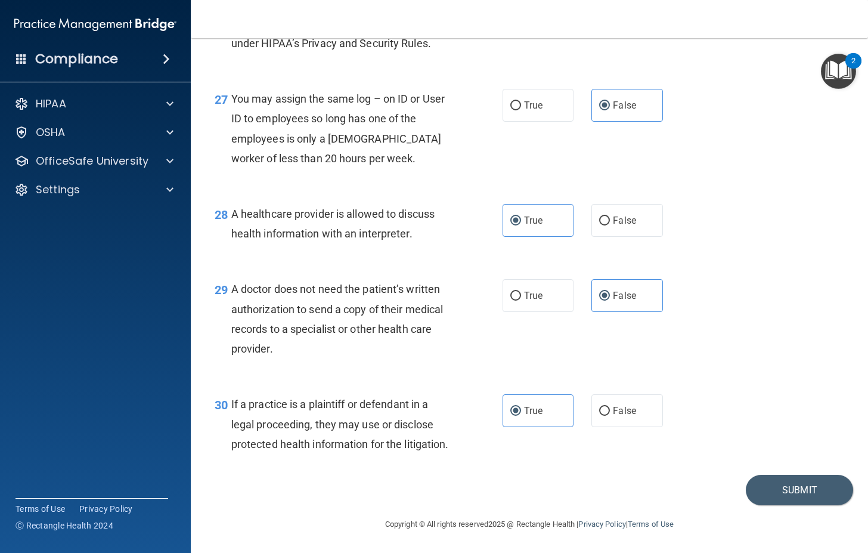
scroll to position [2895, 0]
click at [767, 489] on button "Submit" at bounding box center [799, 489] width 107 height 30
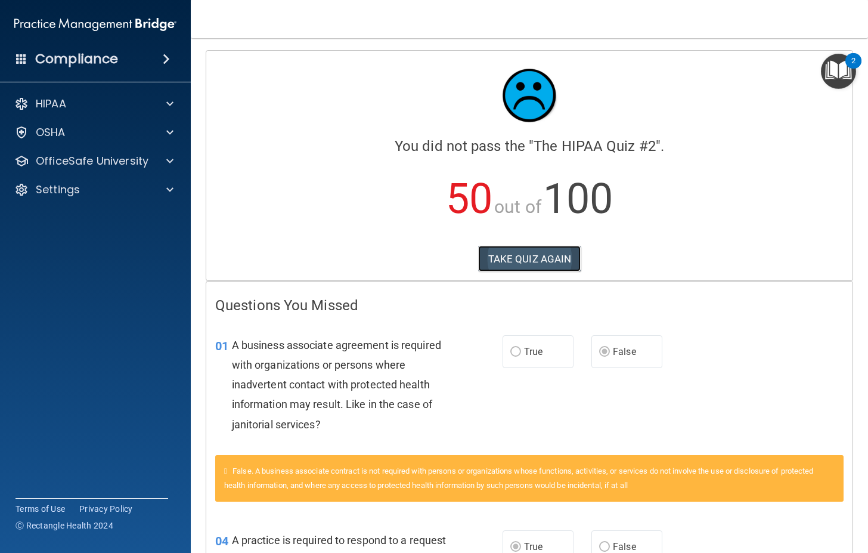
click at [513, 268] on button "TAKE QUIZ AGAIN" at bounding box center [529, 259] width 103 height 26
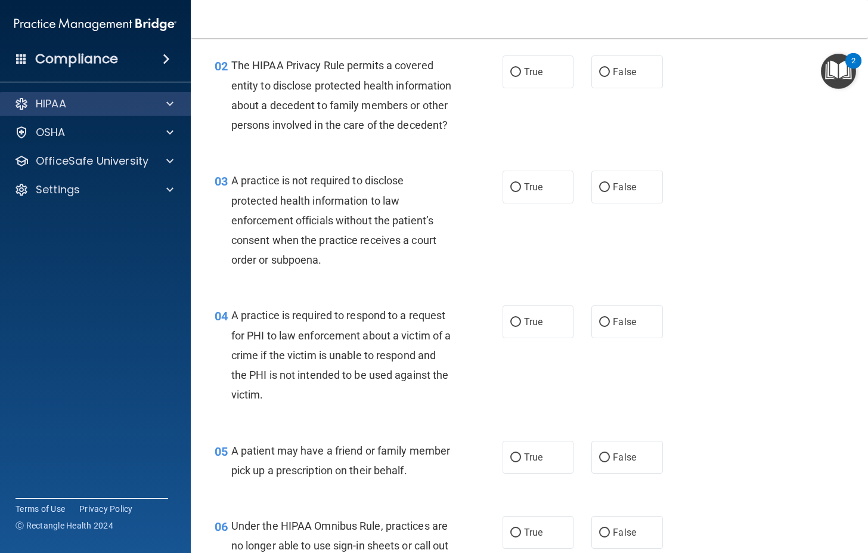
scroll to position [179, 0]
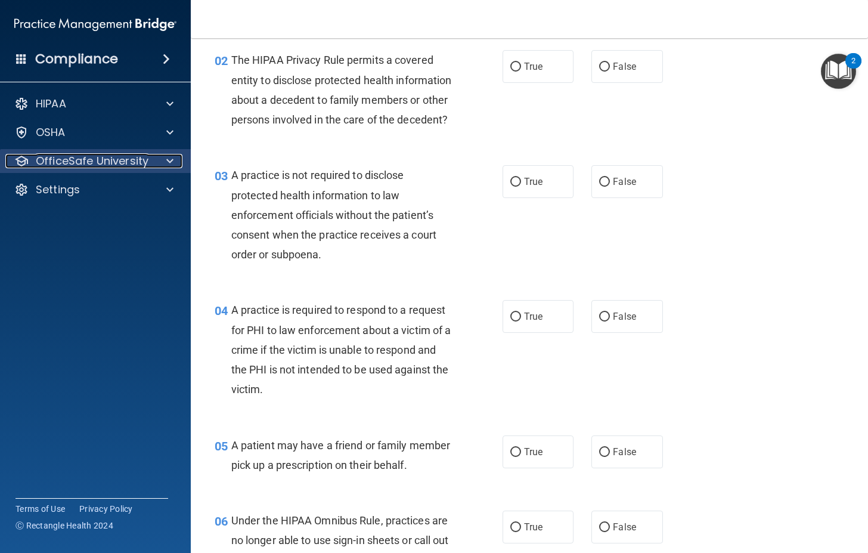
click at [164, 154] on div at bounding box center [168, 161] width 30 height 14
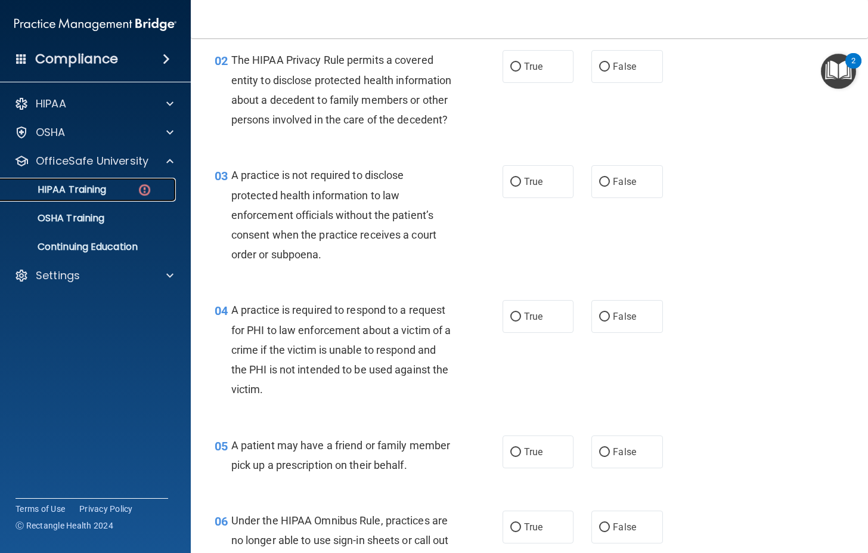
click at [148, 185] on img at bounding box center [144, 189] width 15 height 15
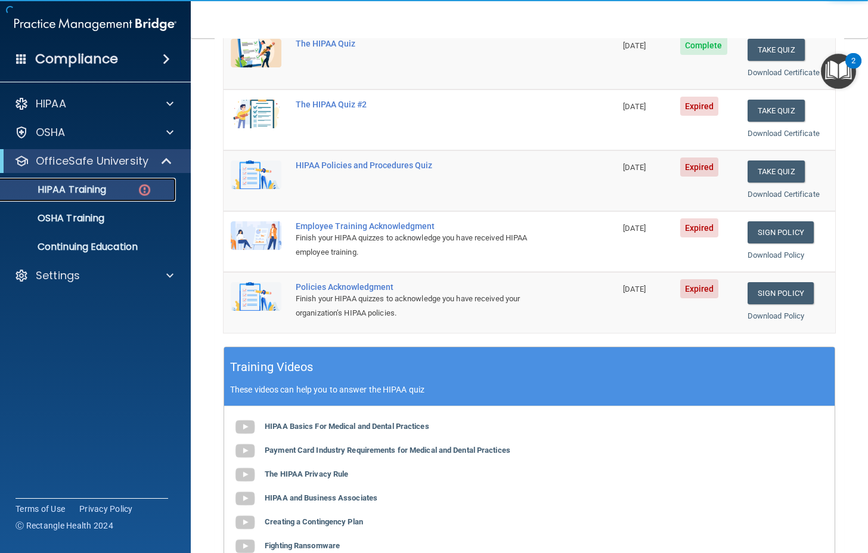
scroll to position [179, 0]
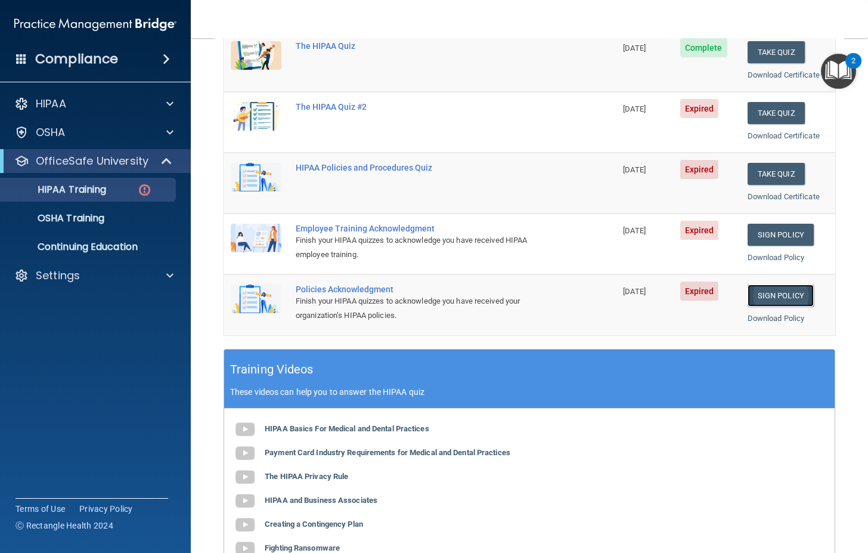
click at [767, 291] on link "Sign Policy" at bounding box center [780, 295] width 66 height 22
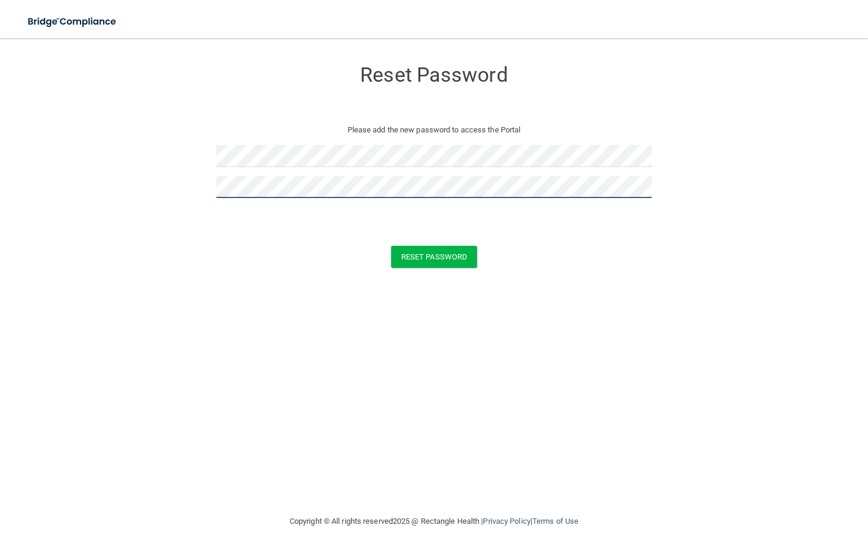
click at [391, 246] on button "Reset Password" at bounding box center [434, 257] width 86 height 22
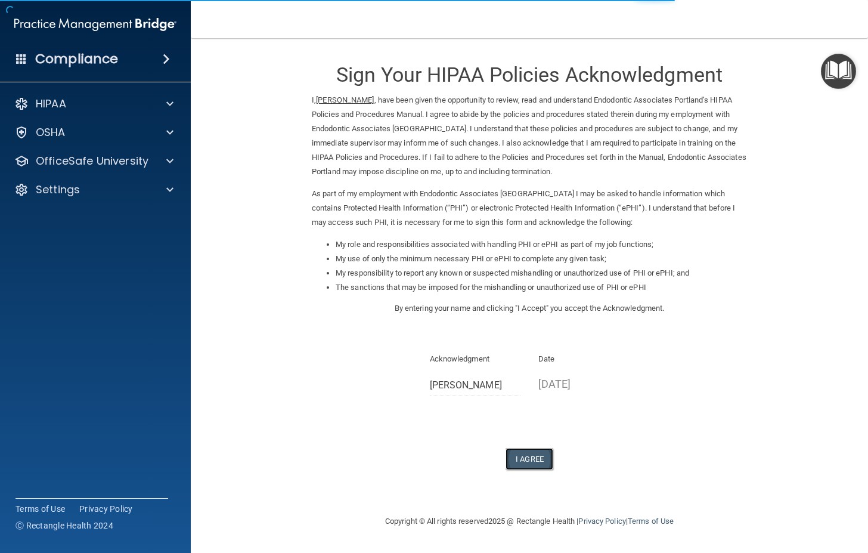
click at [539, 454] on button "I Agree" at bounding box center [529, 459] width 48 height 22
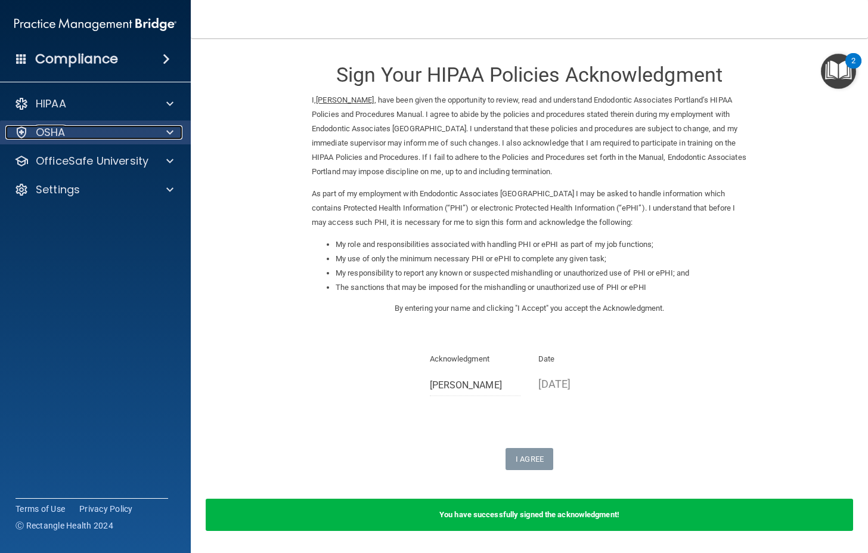
click at [170, 134] on span at bounding box center [169, 132] width 7 height 14
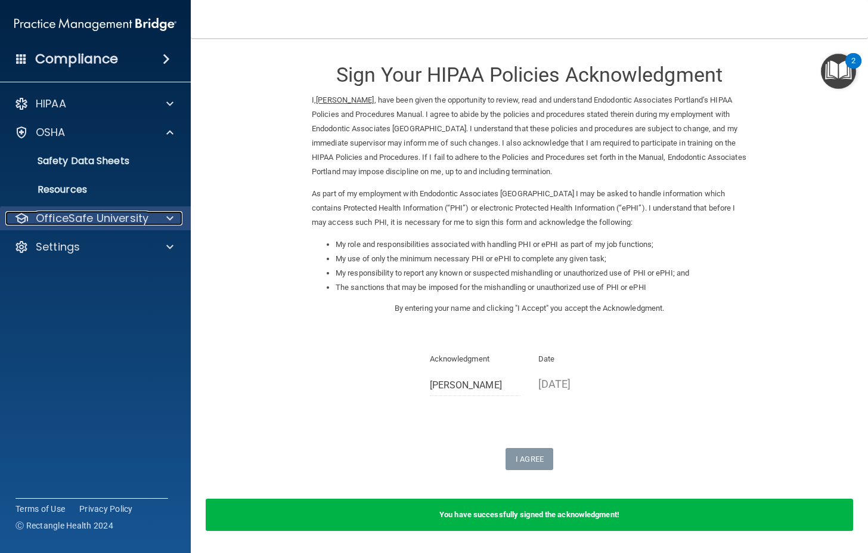
click at [166, 218] on span at bounding box center [169, 218] width 7 height 14
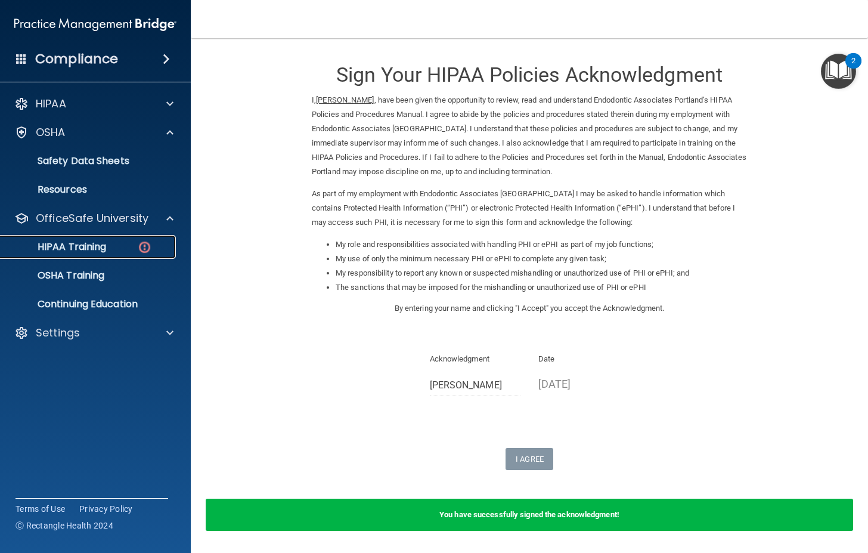
click at [149, 254] on img at bounding box center [144, 247] width 15 height 15
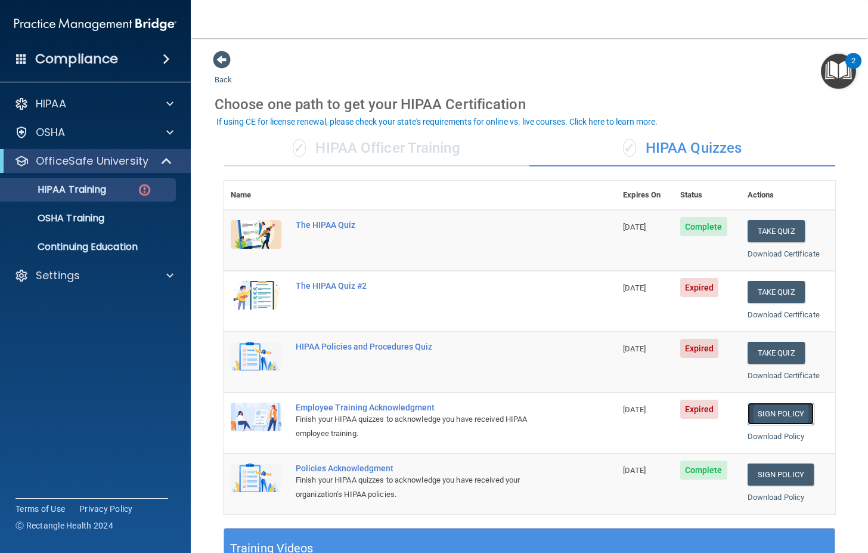
click at [775, 409] on link "Sign Policy" at bounding box center [780, 413] width 66 height 22
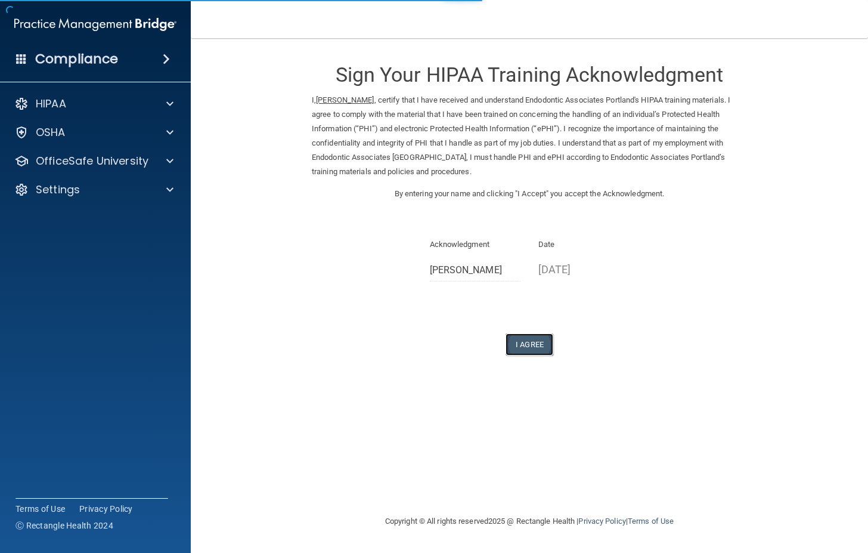
click at [530, 343] on button "I Agree" at bounding box center [529, 344] width 48 height 22
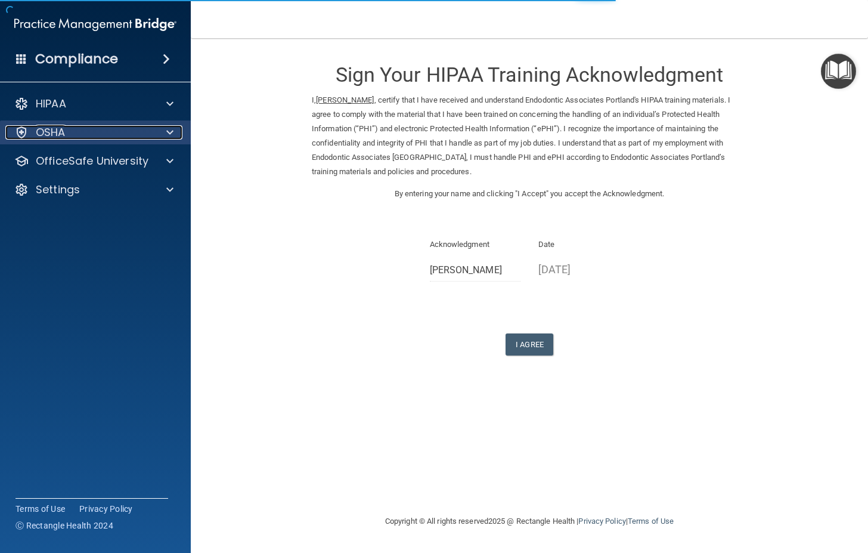
click at [160, 129] on div at bounding box center [168, 132] width 30 height 14
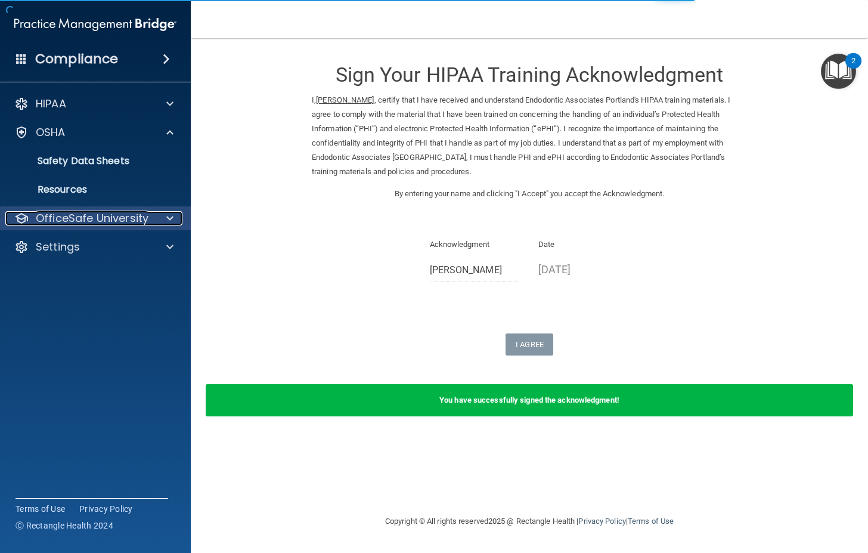
click at [156, 215] on div at bounding box center [168, 218] width 30 height 14
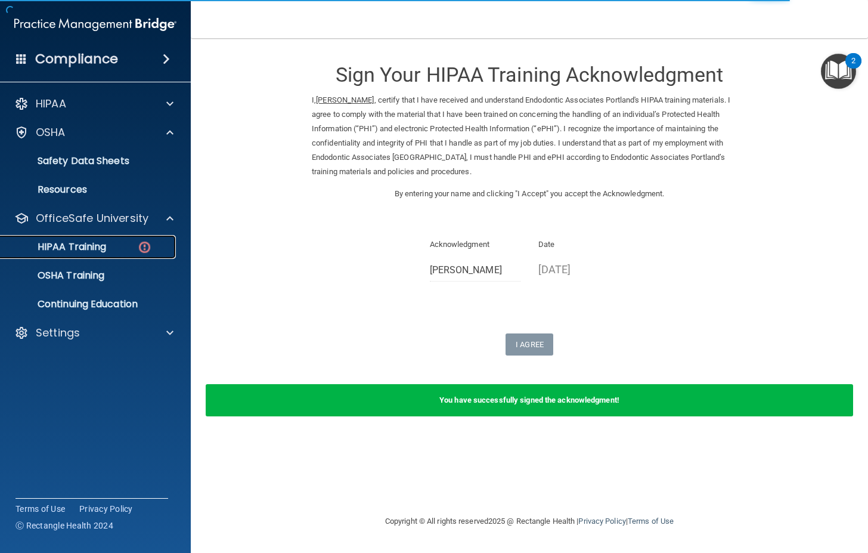
click at [153, 252] on div "HIPAA Training" at bounding box center [89, 247] width 163 height 12
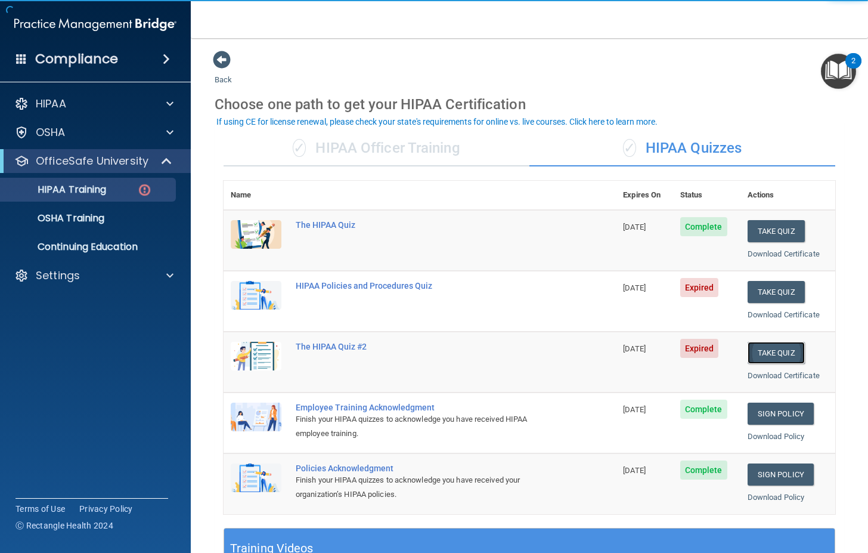
click at [775, 349] on button "Take Quiz" at bounding box center [775, 353] width 57 height 22
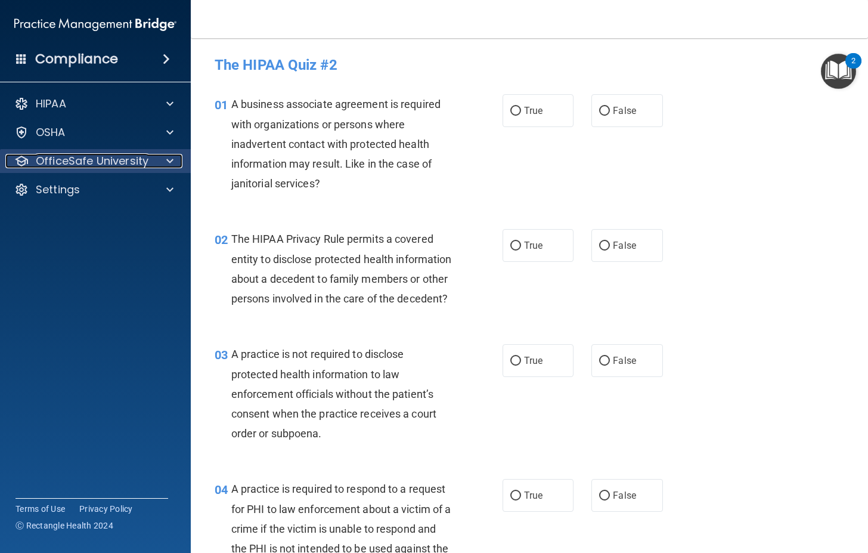
click at [173, 165] on div at bounding box center [168, 161] width 30 height 14
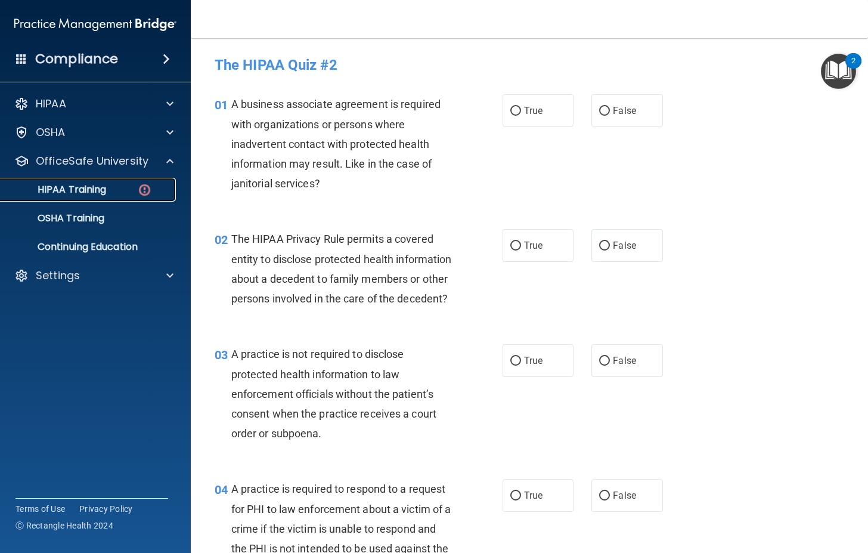
click at [156, 194] on div "HIPAA Training" at bounding box center [89, 190] width 163 height 12
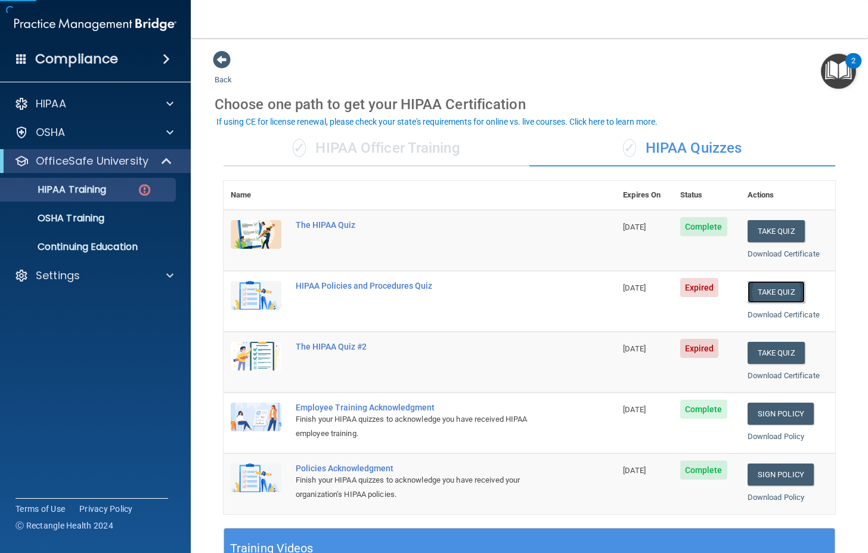
click at [765, 294] on button "Take Quiz" at bounding box center [775, 292] width 57 height 22
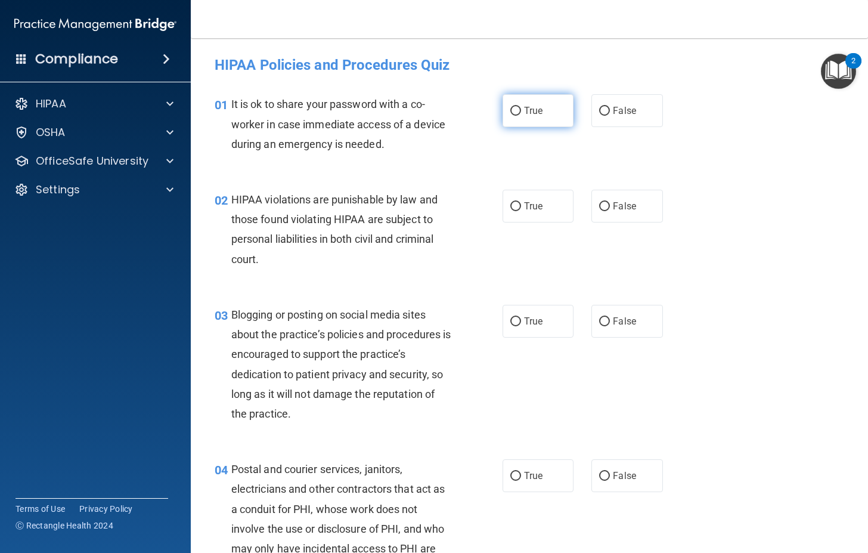
click at [517, 118] on label "True" at bounding box center [537, 110] width 71 height 33
click at [517, 116] on input "True" at bounding box center [515, 111] width 11 height 9
radio input "true"
